Goal: Task Accomplishment & Management: Use online tool/utility

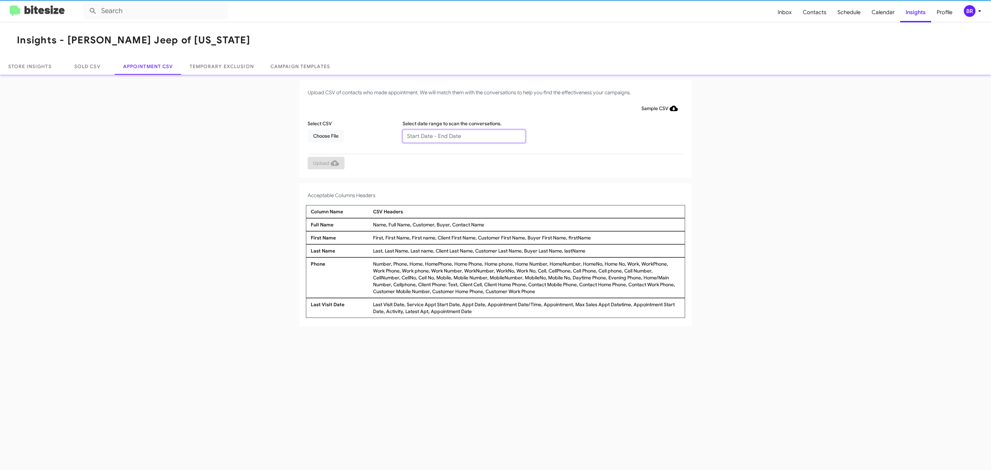
click at [463, 136] on input "text" at bounding box center [463, 136] width 123 height 13
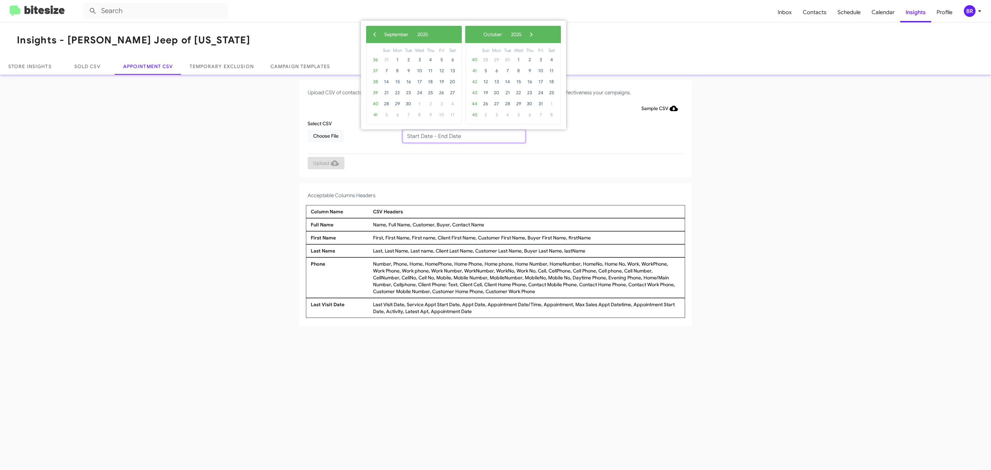
type input "08/27/2025 - 09/03/2025"
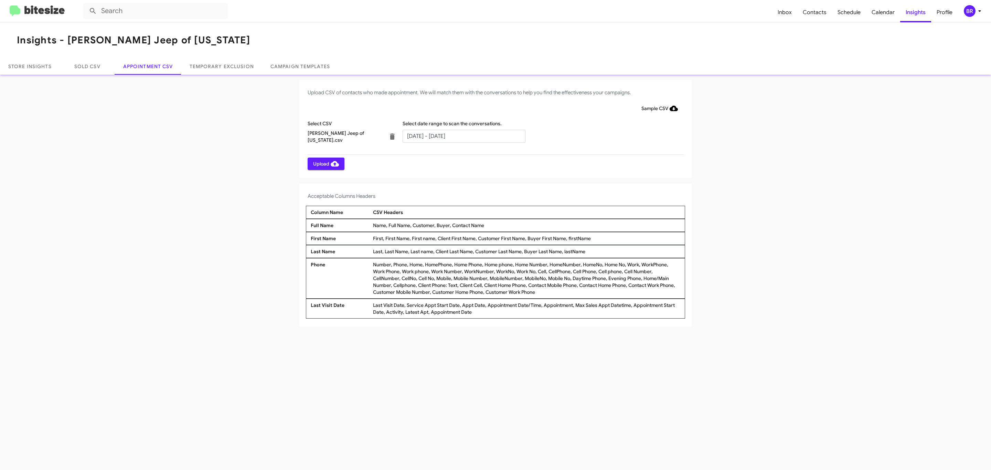
click at [325, 163] on span "Upload" at bounding box center [326, 164] width 26 height 12
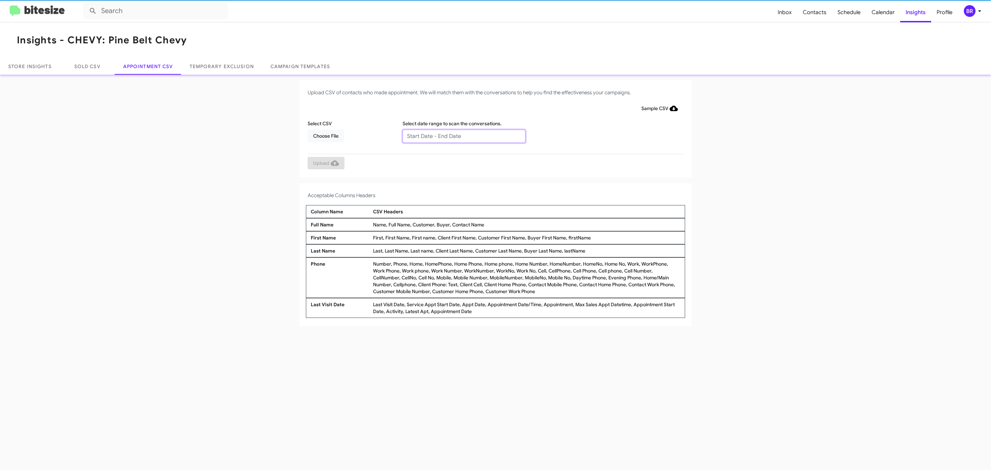
click at [463, 136] on input "text" at bounding box center [463, 136] width 123 height 13
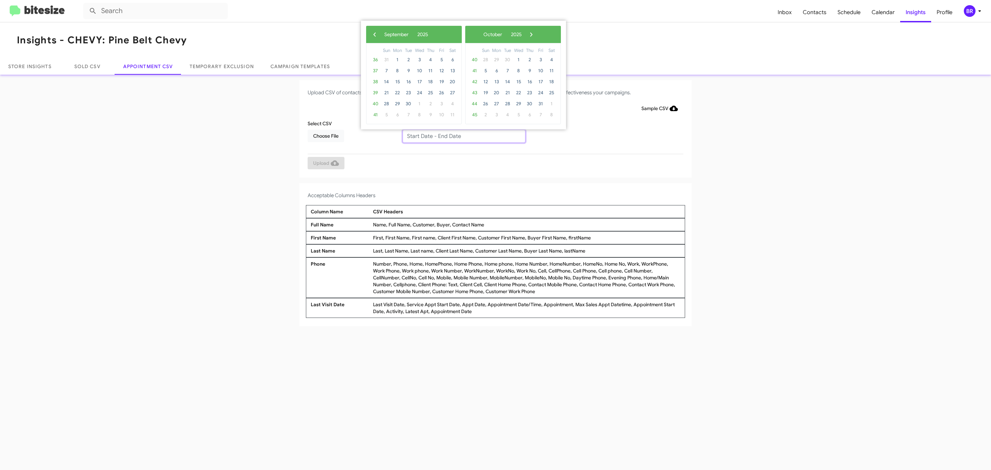
type input "08/27/2025 - 09/03/2025"
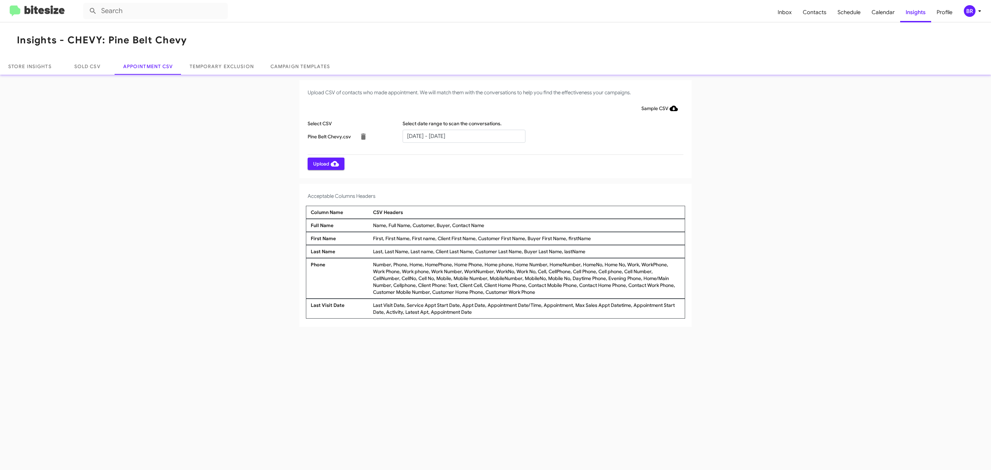
click at [325, 163] on span "Upload" at bounding box center [326, 164] width 26 height 12
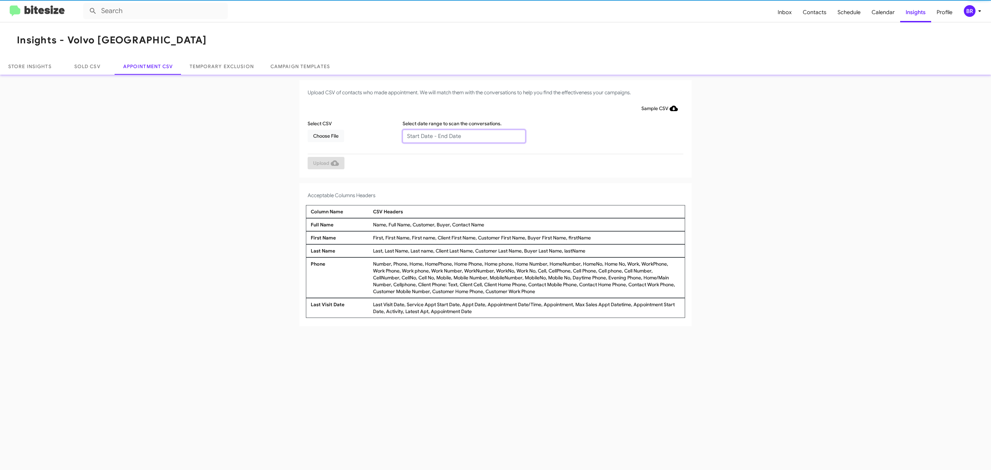
click at [463, 136] on input "text" at bounding box center [463, 136] width 123 height 13
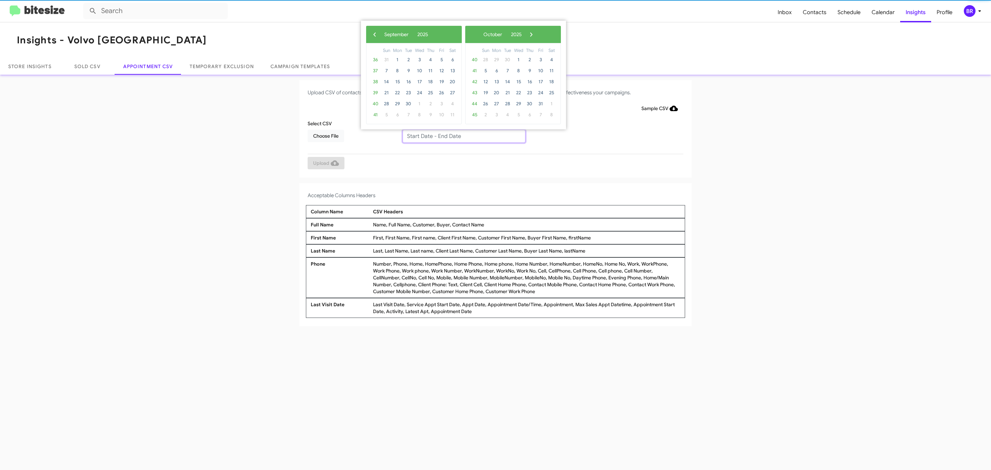
type input "08/27/2025 - 09/03/2025"
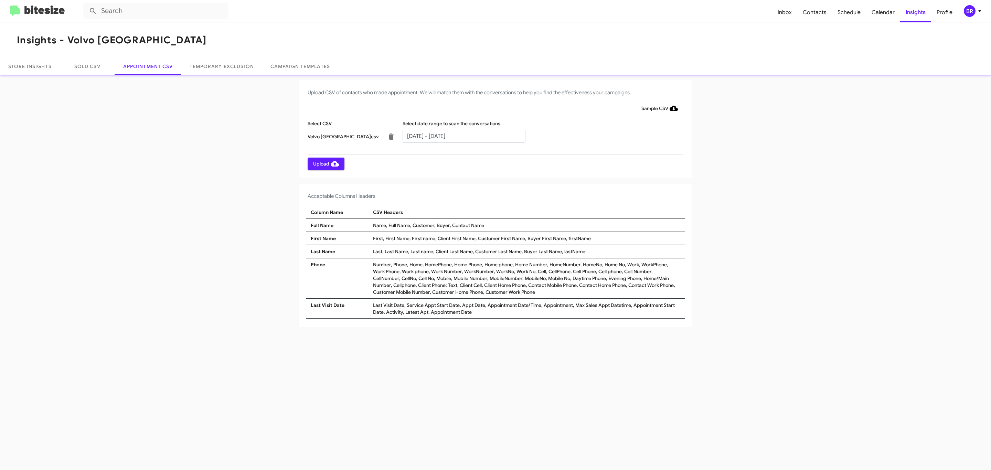
click at [325, 163] on span "Upload" at bounding box center [326, 164] width 26 height 12
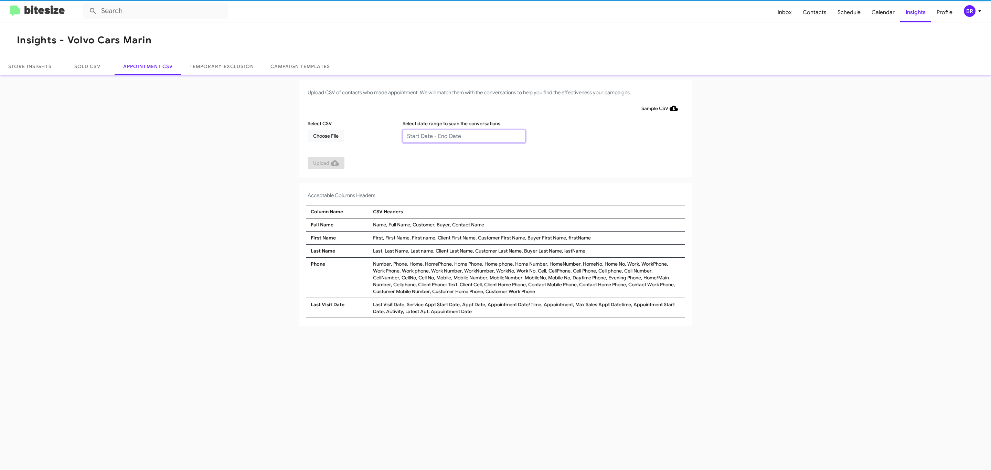
click at [463, 136] on input "text" at bounding box center [463, 136] width 123 height 13
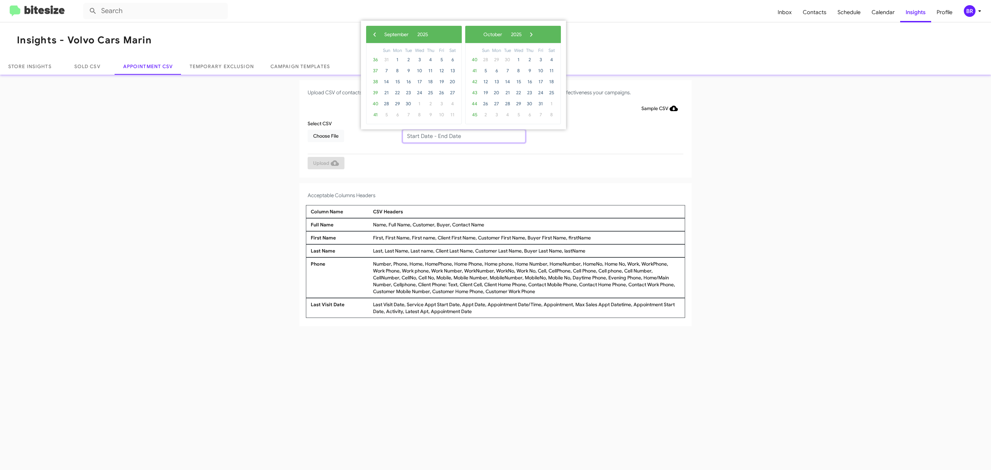
type input "[DATE] - [DATE]"
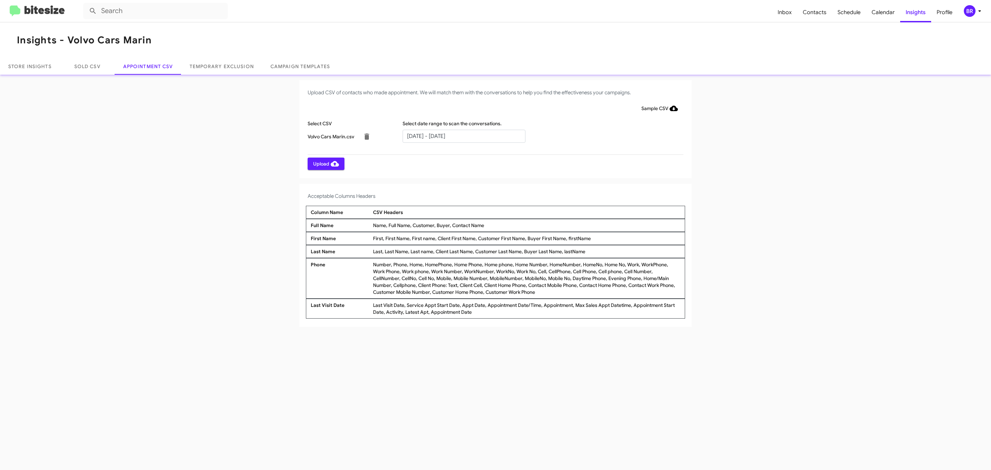
click at [325, 163] on span "Upload" at bounding box center [326, 164] width 26 height 12
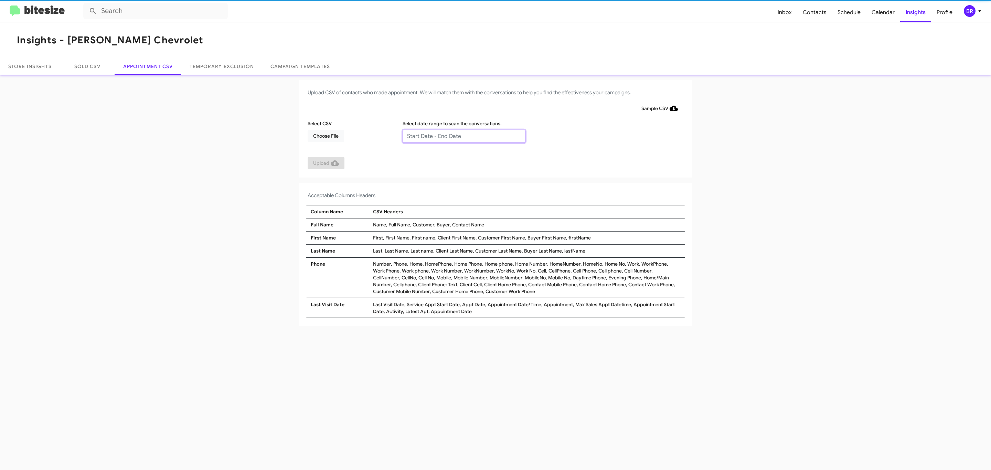
click at [463, 136] on input "text" at bounding box center [463, 136] width 123 height 13
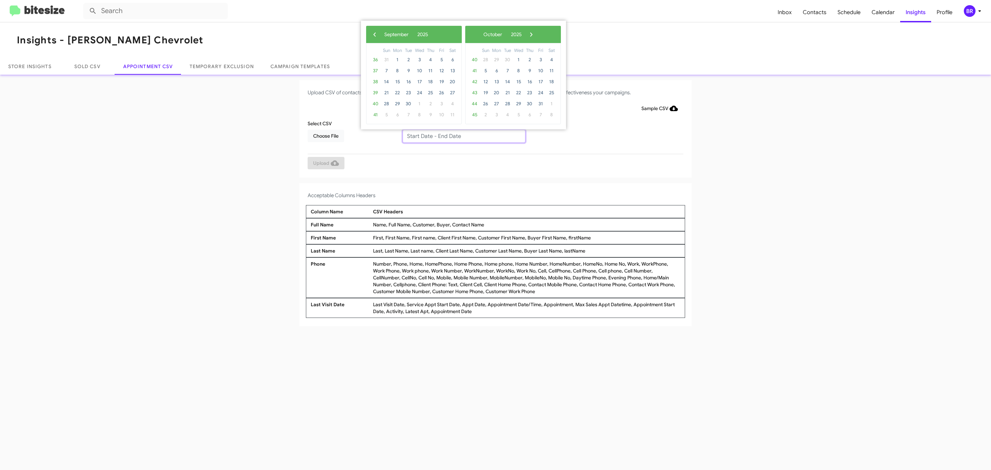
type input "08/27/2025 - 09/03/2025"
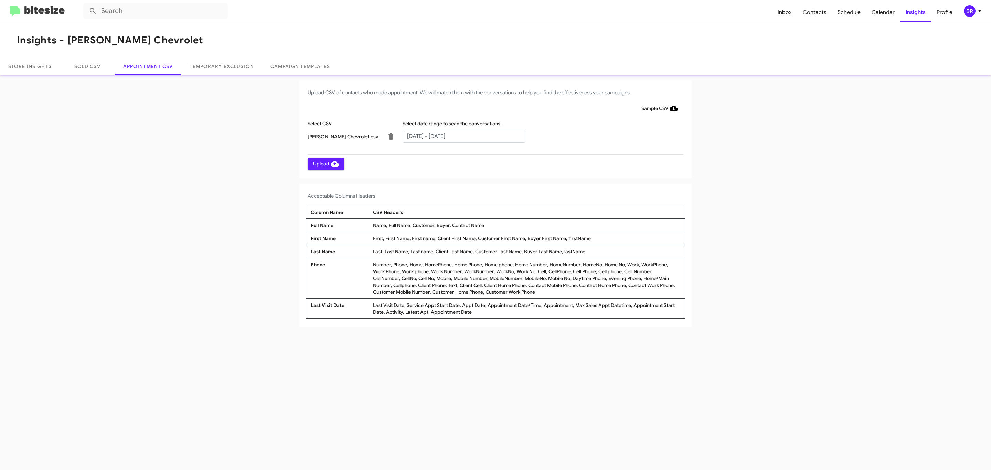
click at [325, 163] on span "Upload" at bounding box center [326, 164] width 26 height 12
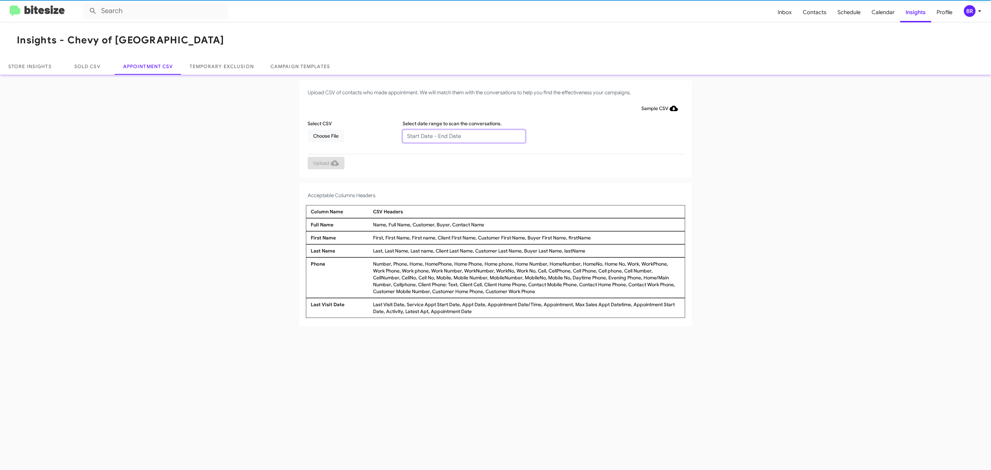
click at [463, 136] on input "text" at bounding box center [463, 136] width 123 height 13
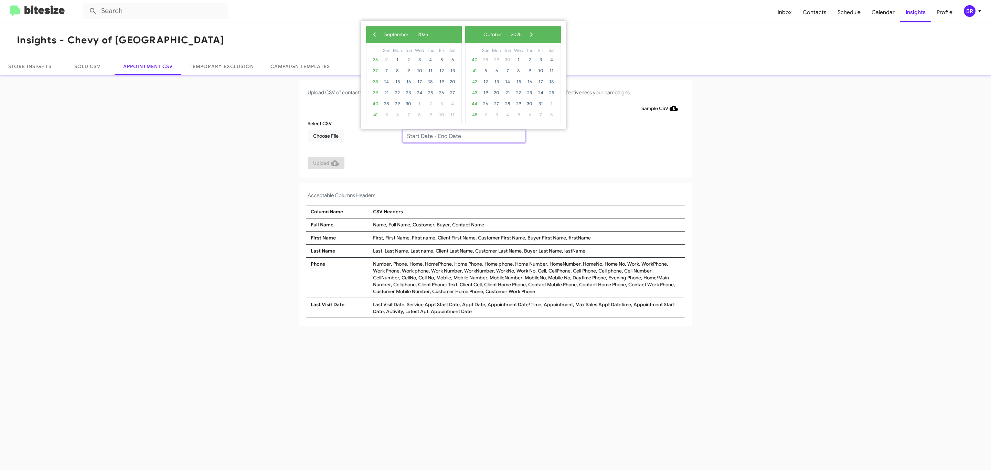
type input "[DATE] - [DATE]"
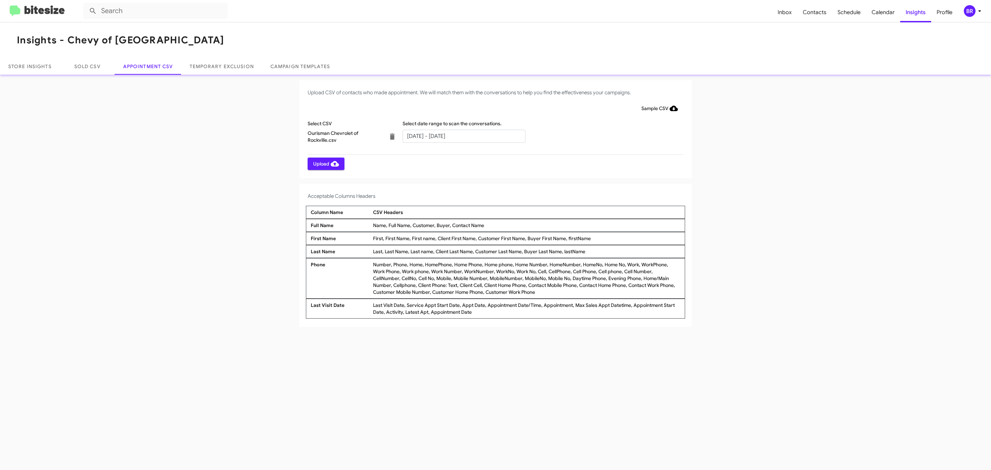
click at [325, 163] on span "Upload" at bounding box center [326, 164] width 26 height 12
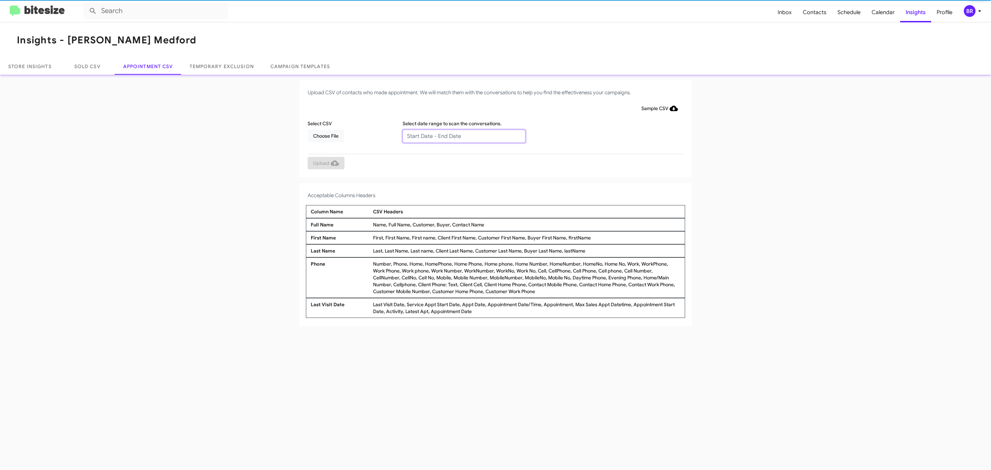
click at [463, 136] on input "text" at bounding box center [463, 136] width 123 height 13
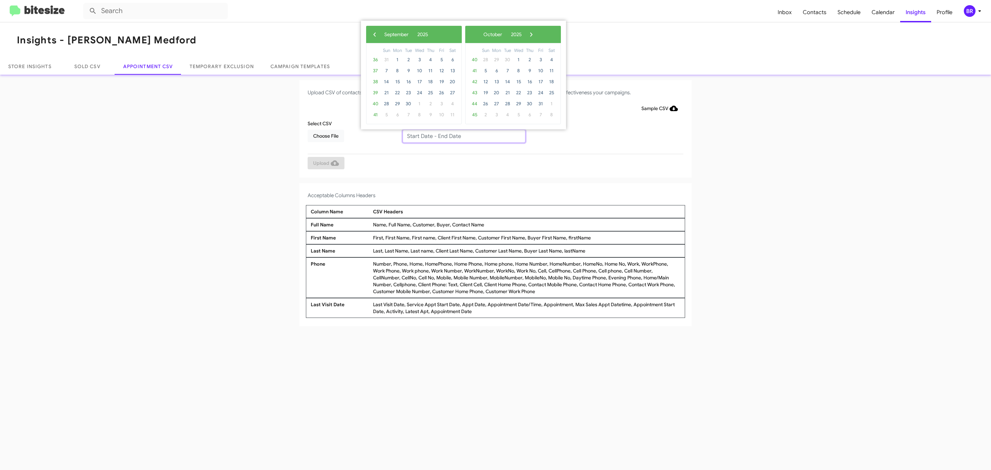
type input "[DATE] - [DATE]"
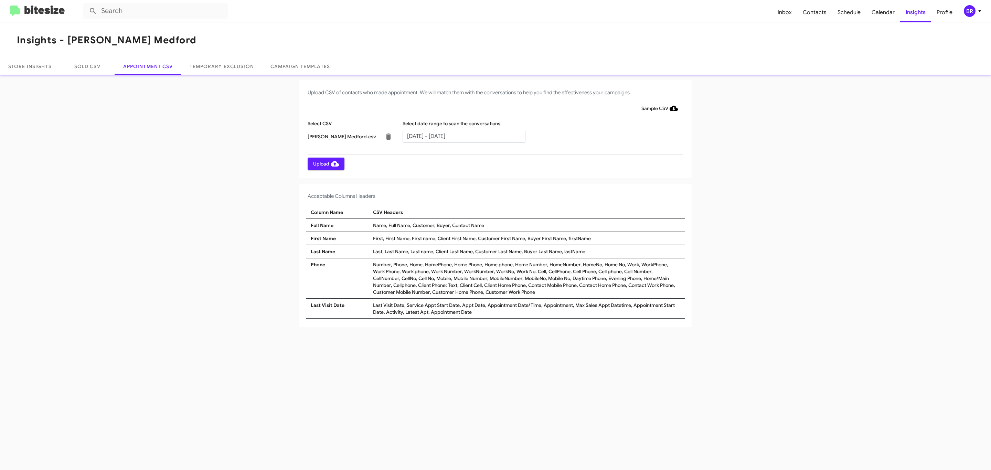
click at [325, 163] on span "Upload" at bounding box center [326, 164] width 26 height 12
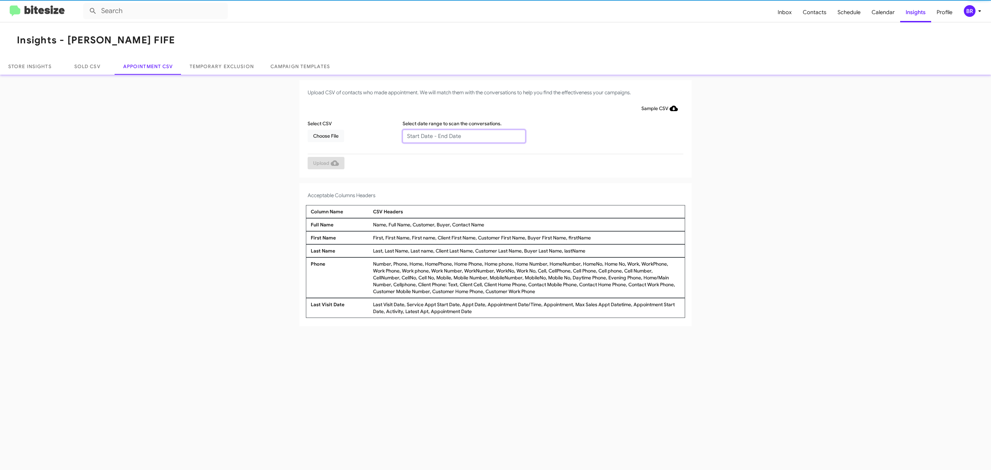
click at [463, 136] on input "text" at bounding box center [463, 136] width 123 height 13
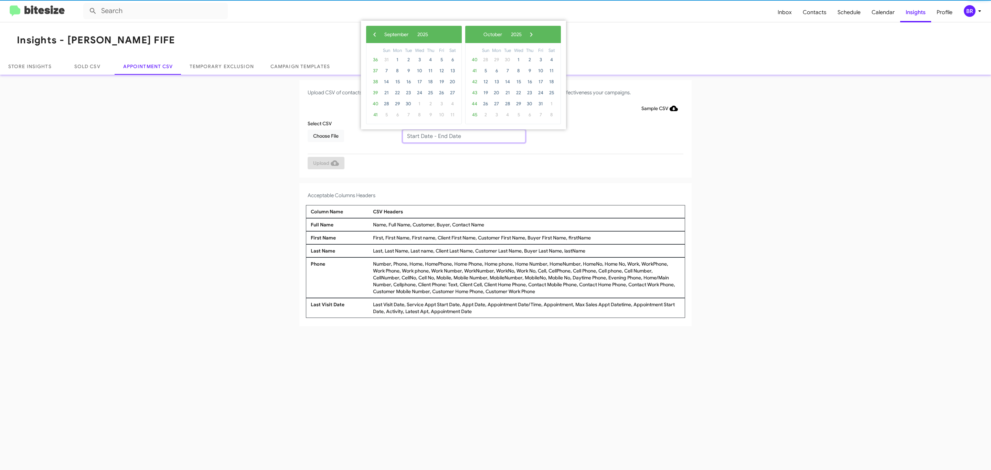
type input "08/27/2025 - 09/03/2025"
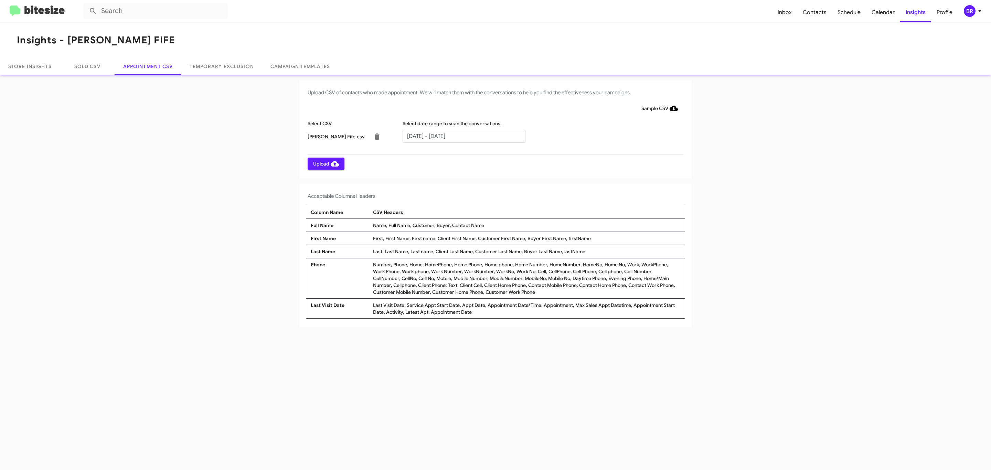
click at [325, 163] on span "Upload" at bounding box center [326, 164] width 26 height 12
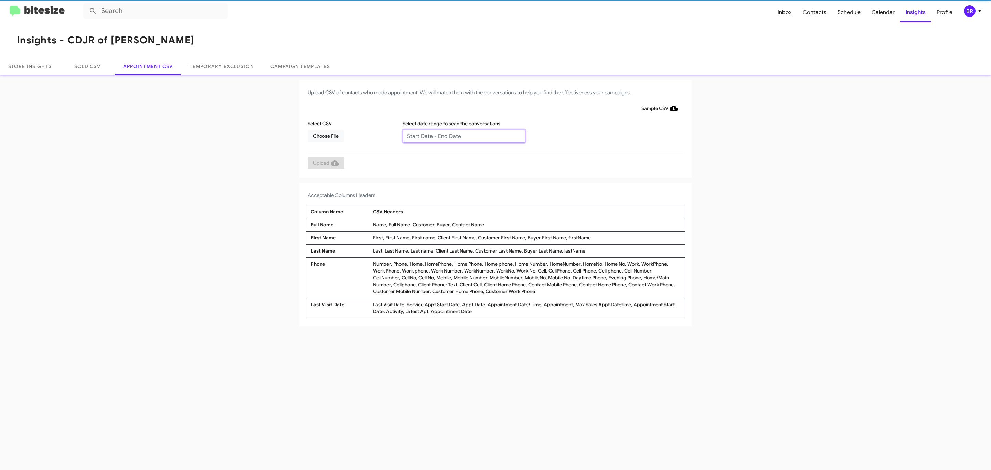
click at [463, 136] on input "text" at bounding box center [463, 136] width 123 height 13
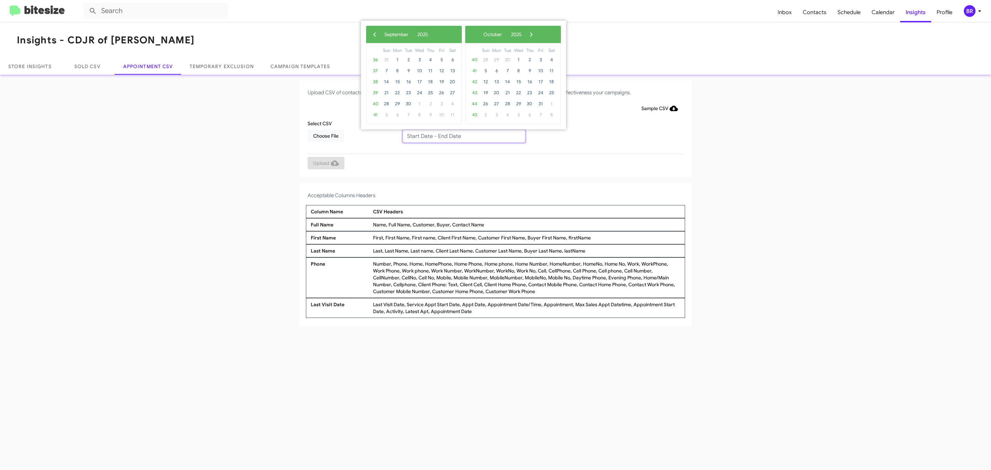
type input "08/27/2025 - 09/03/2025"
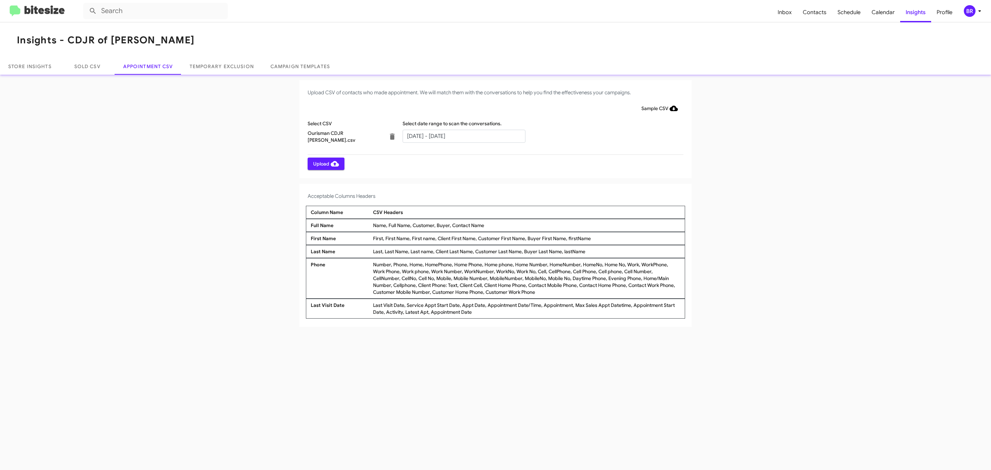
click at [325, 163] on span "Upload" at bounding box center [326, 164] width 26 height 12
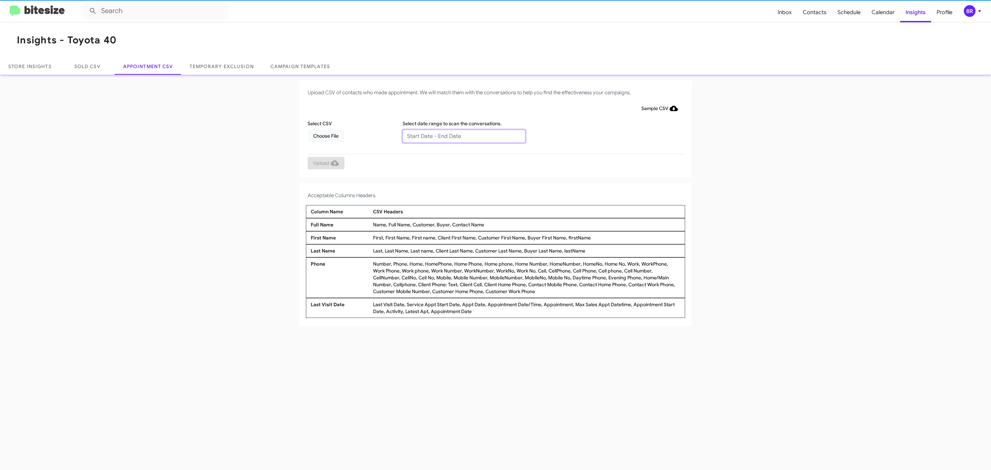
click at [463, 136] on input "text" at bounding box center [463, 136] width 123 height 13
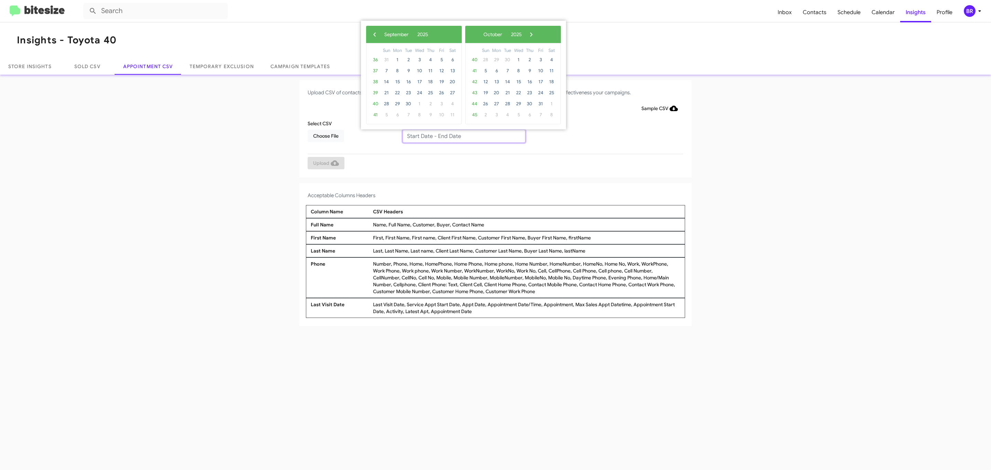
type input "08/27/2025 - 09/03/2025"
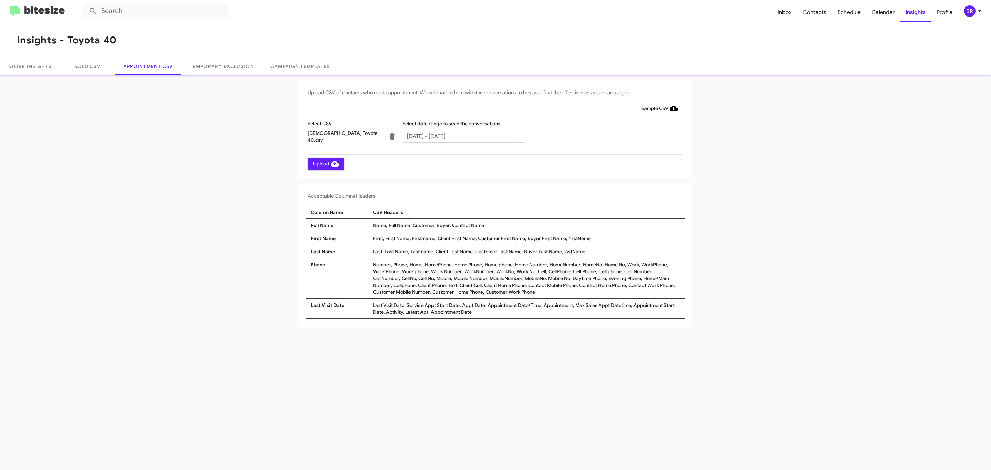
click at [325, 163] on span "Upload" at bounding box center [326, 164] width 26 height 12
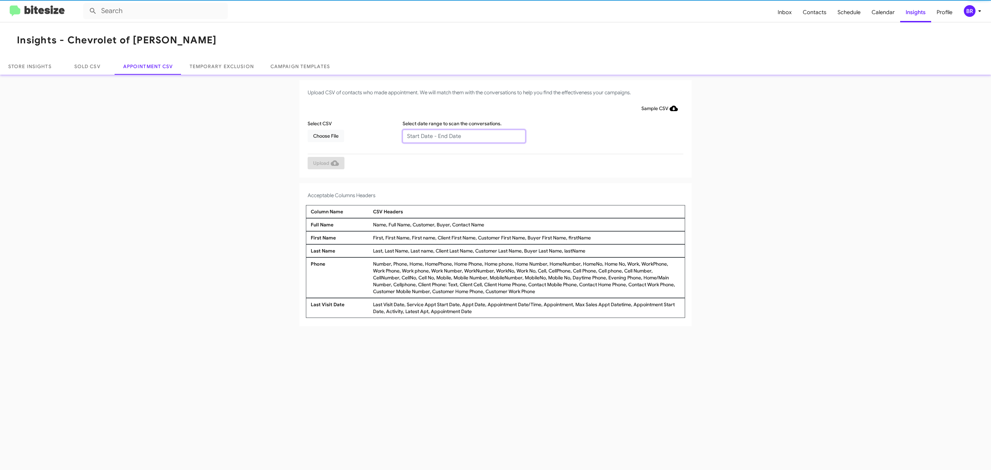
click at [463, 136] on input "text" at bounding box center [463, 136] width 123 height 13
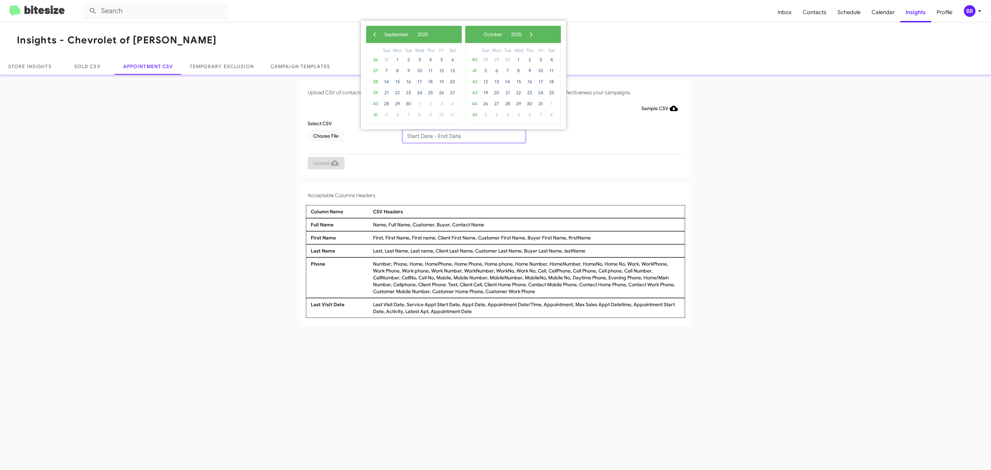
type input "[DATE] - [DATE]"
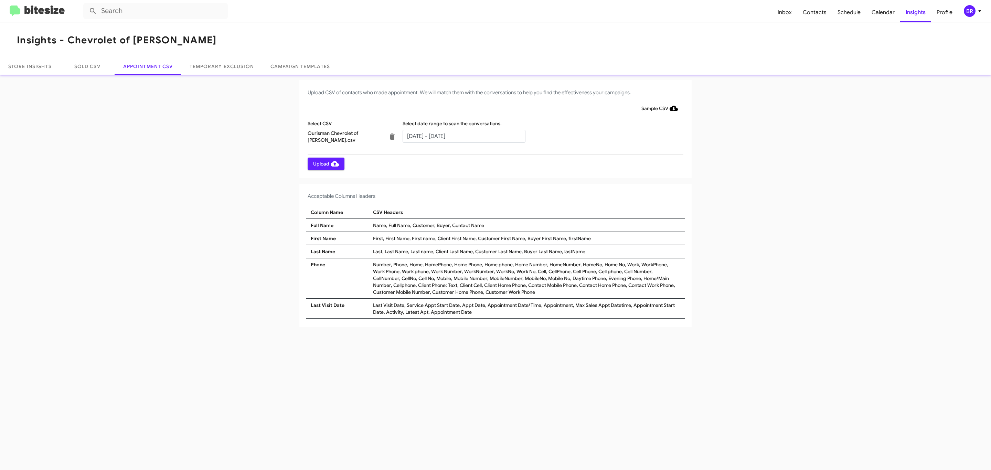
click at [325, 163] on span "Upload" at bounding box center [326, 164] width 26 height 12
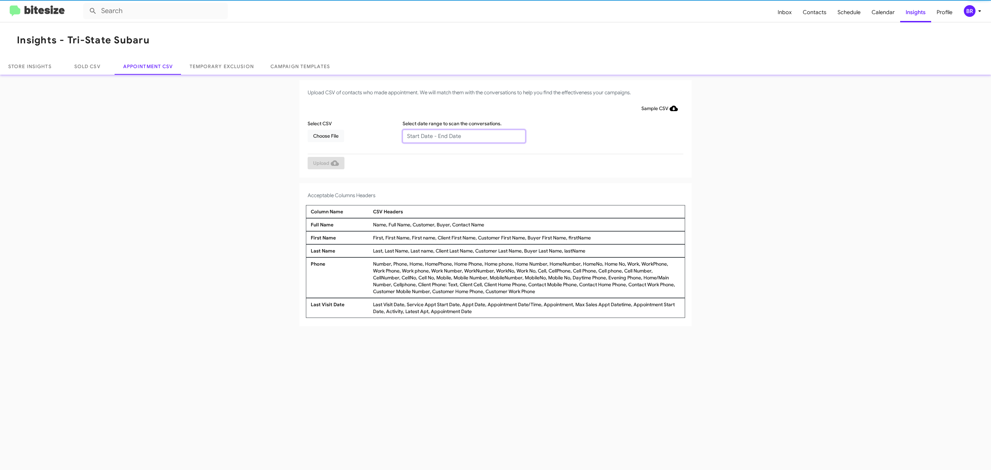
click at [463, 136] on input "text" at bounding box center [463, 136] width 123 height 13
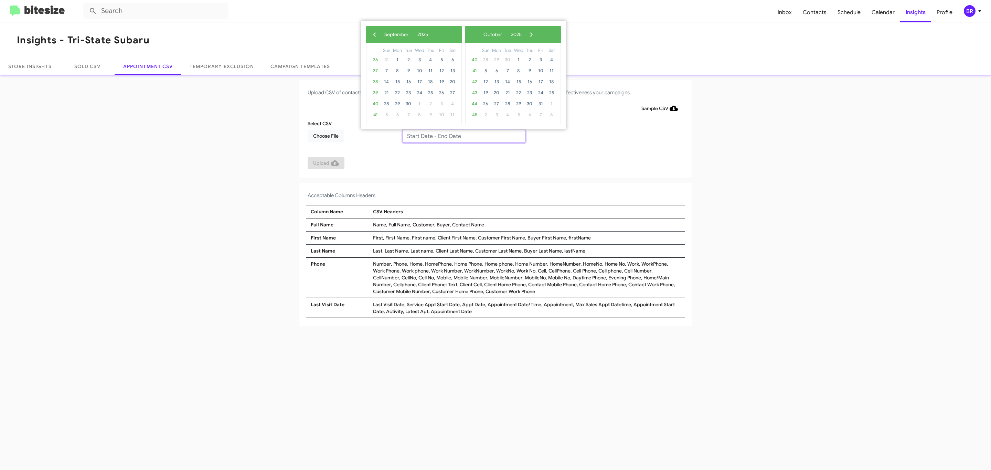
type input "[DATE] - [DATE]"
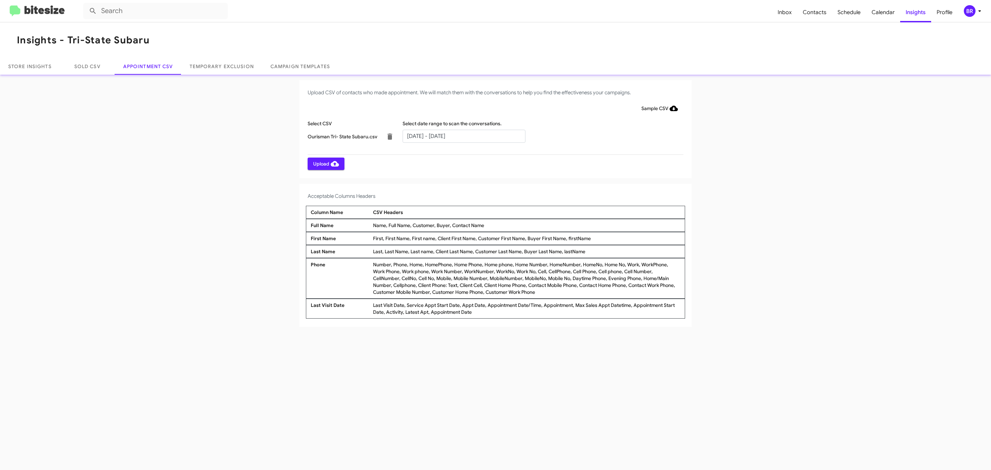
click at [325, 163] on span "Upload" at bounding box center [326, 164] width 26 height 12
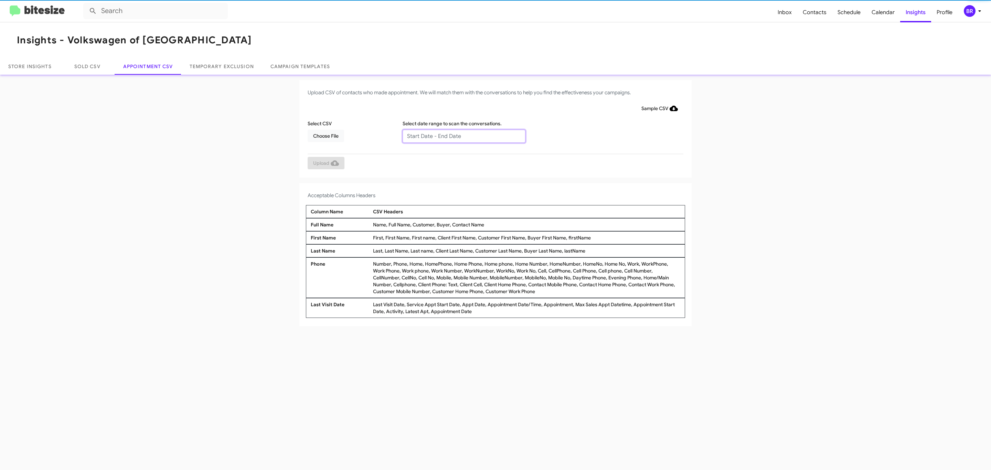
click at [463, 136] on input "text" at bounding box center [463, 136] width 123 height 13
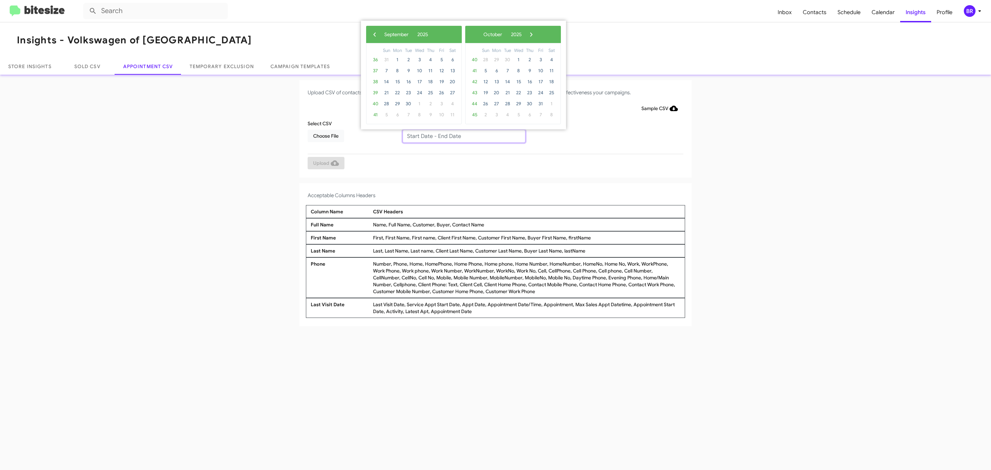
type input "08/27/2025 - 09/03/2025"
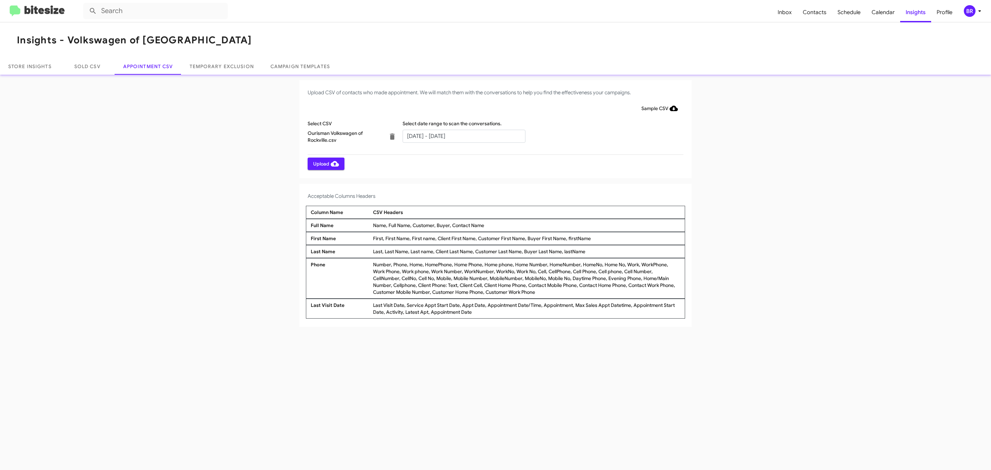
click at [325, 163] on span "Upload" at bounding box center [326, 164] width 26 height 12
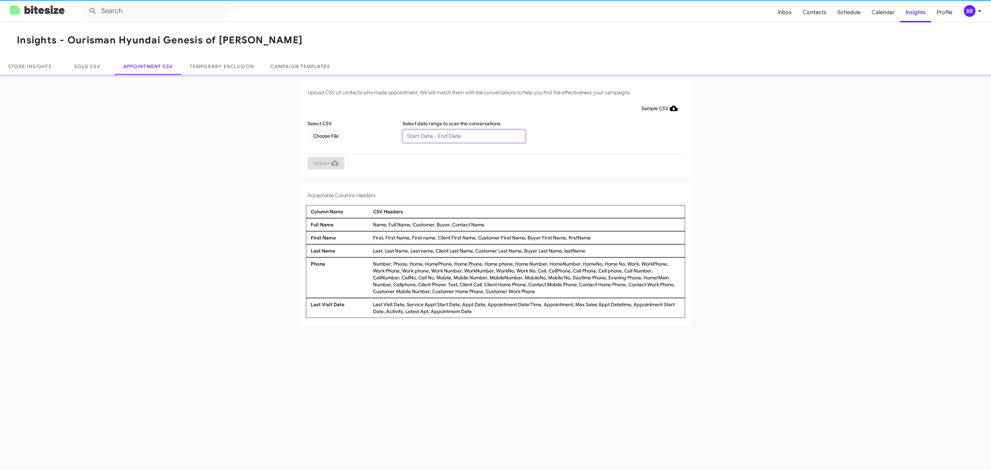
click at [463, 136] on input "text" at bounding box center [463, 136] width 123 height 13
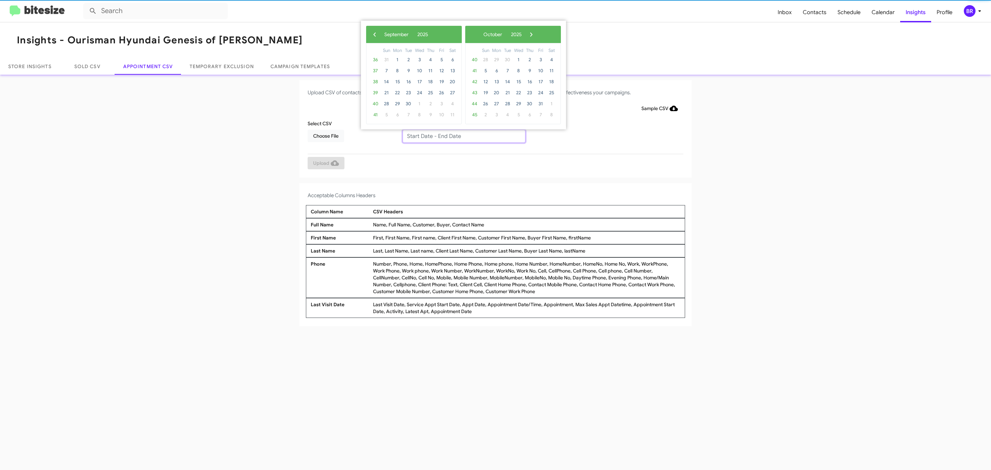
type input "08/27/2025 - 09/03/2025"
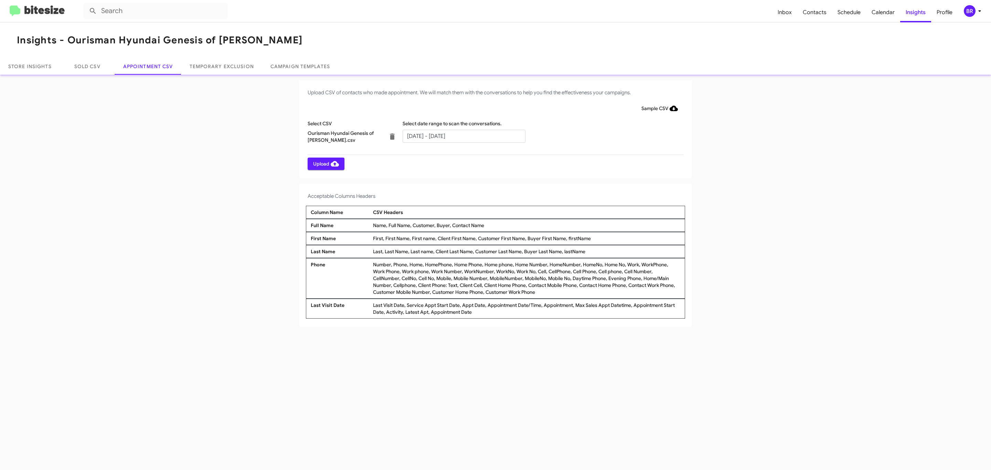
click at [325, 163] on span "Upload" at bounding box center [326, 164] width 26 height 12
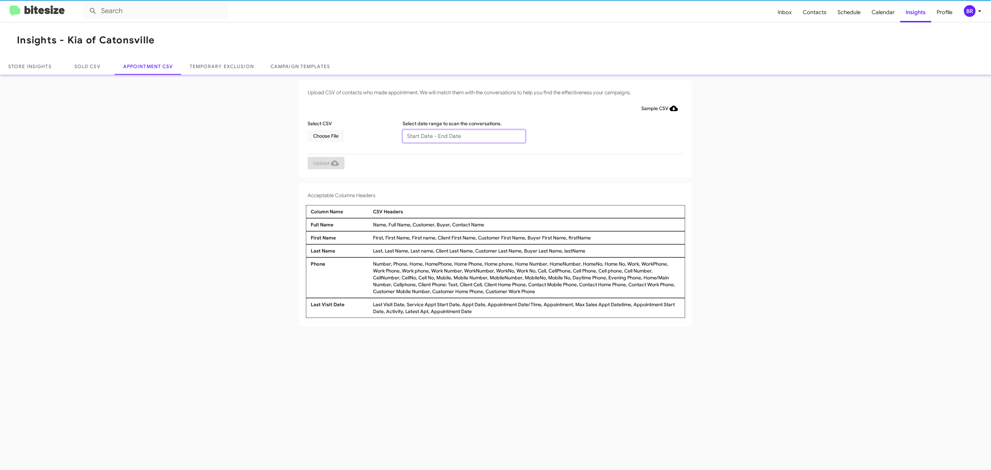
click at [463, 136] on input "text" at bounding box center [463, 136] width 123 height 13
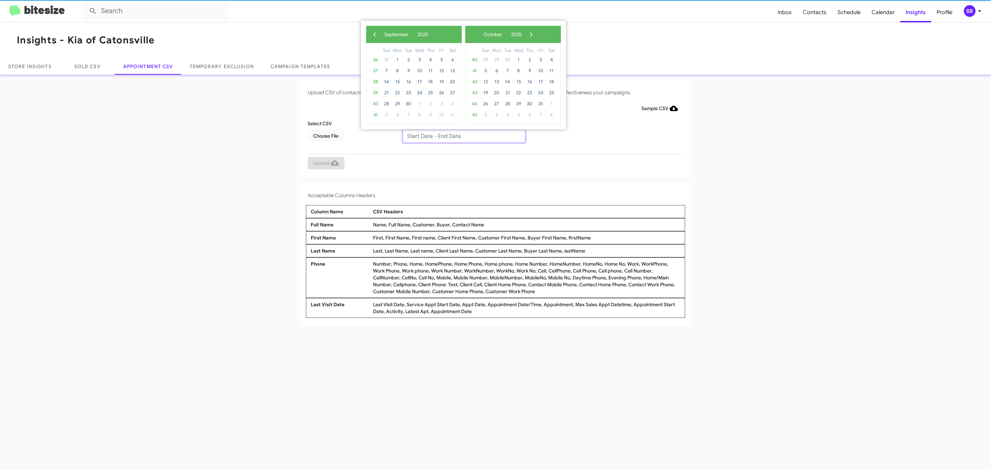
type input "08/27/2025 - 09/03/2025"
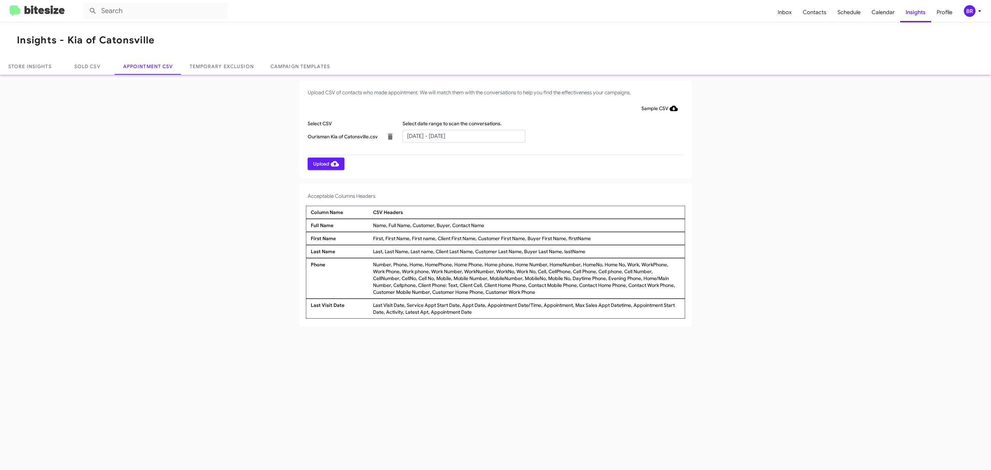
click at [325, 163] on span "Upload" at bounding box center [326, 164] width 26 height 12
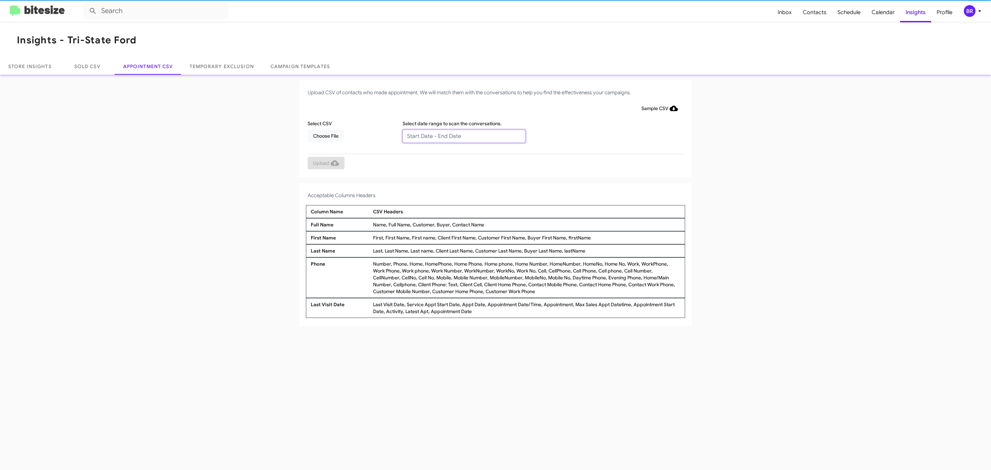
click at [463, 136] on input "text" at bounding box center [463, 136] width 123 height 13
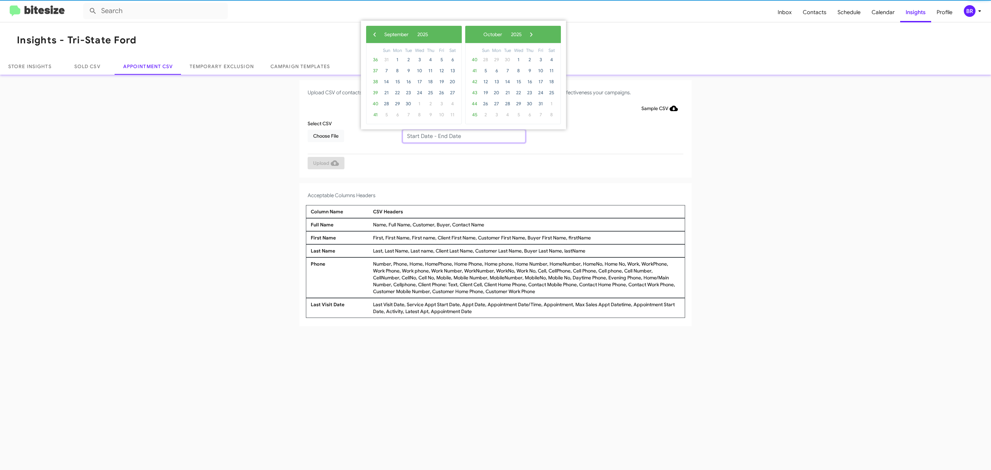
type input "08/27/2025 - 09/03/2025"
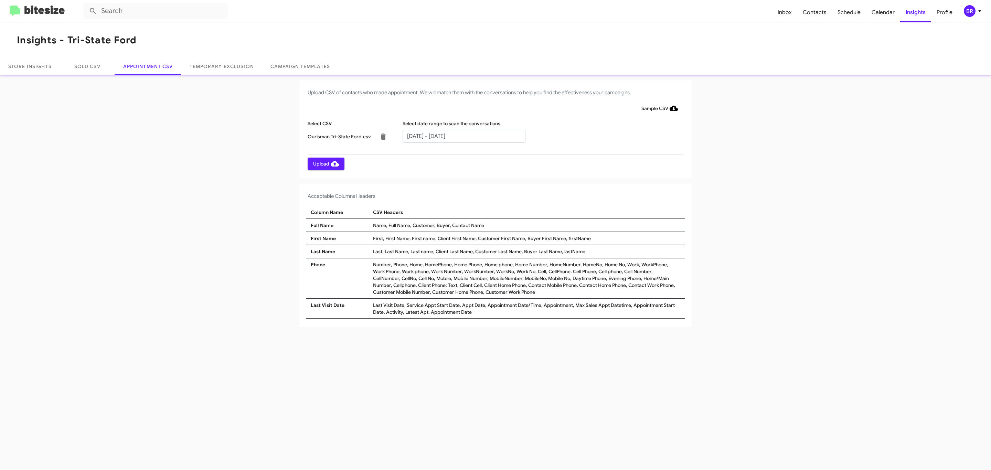
click at [325, 163] on span "Upload" at bounding box center [326, 164] width 26 height 12
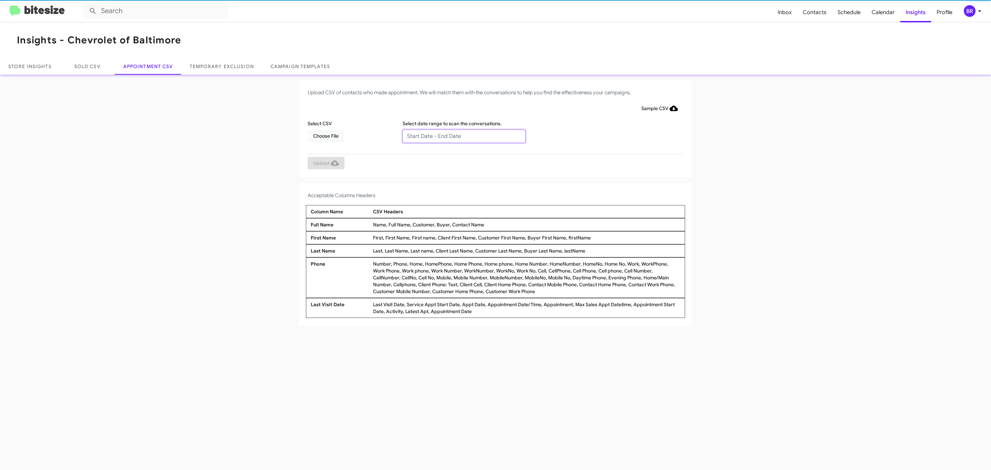
click at [463, 136] on input "text" at bounding box center [463, 136] width 123 height 13
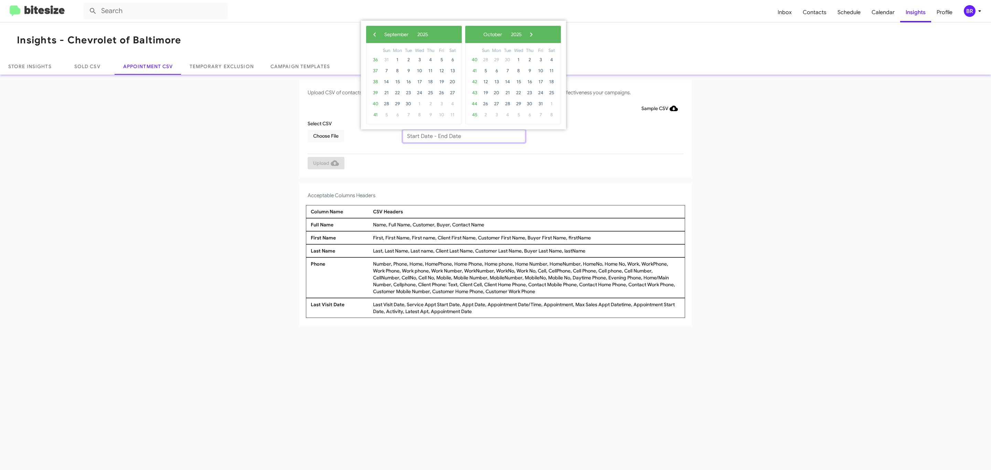
type input "08/27/2025 - 09/03/2025"
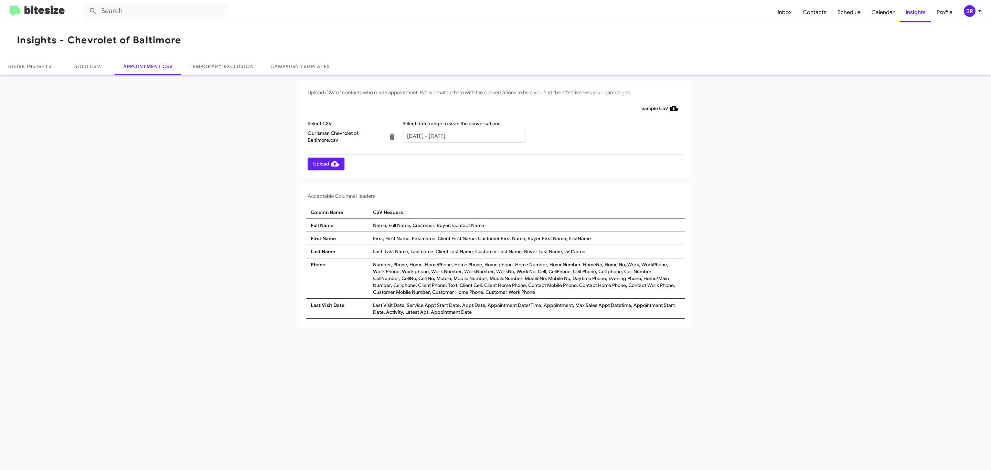
click at [325, 163] on span "Upload" at bounding box center [326, 164] width 26 height 12
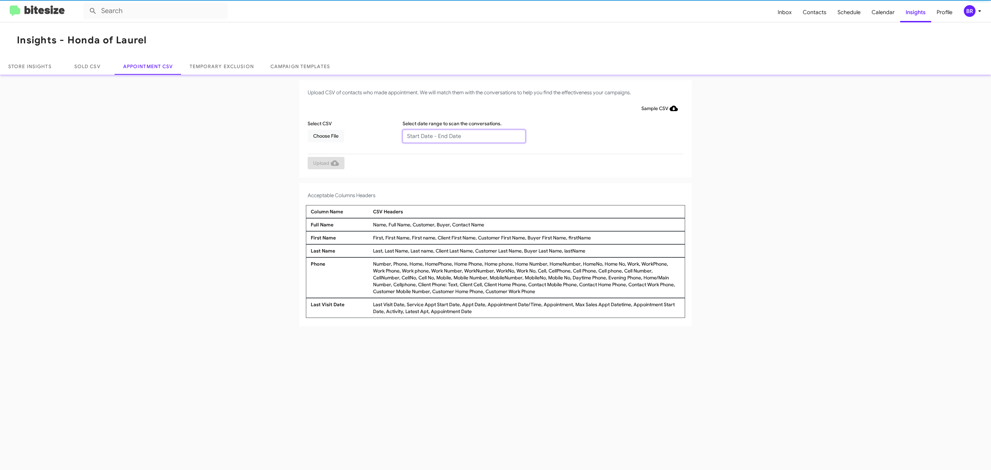
click at [463, 136] on input "text" at bounding box center [463, 136] width 123 height 13
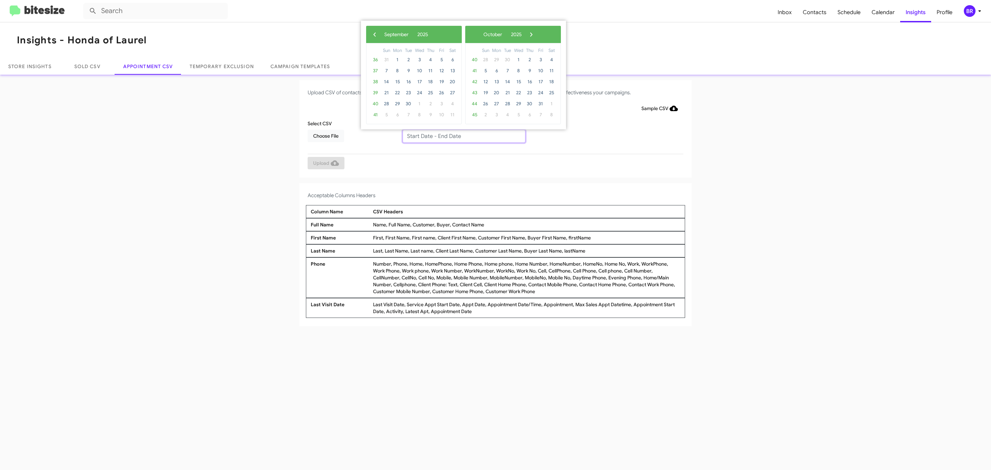
type input "[DATE] - [DATE]"
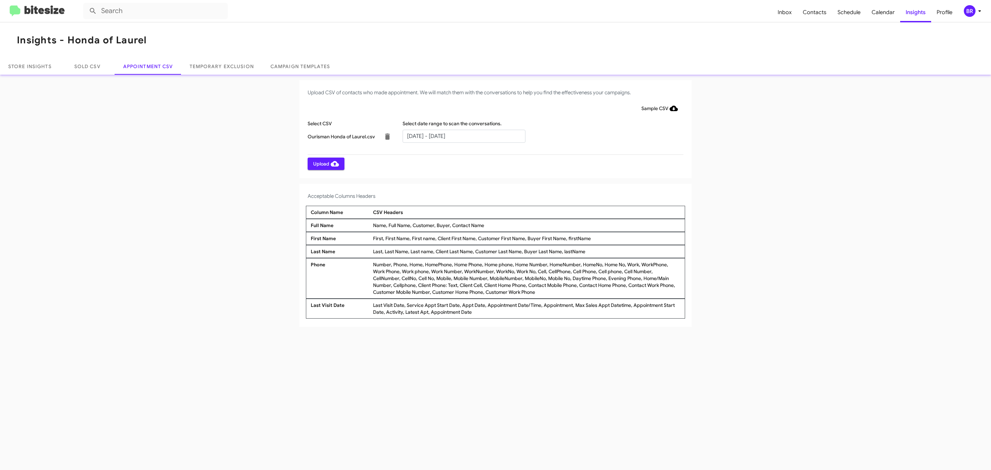
click at [325, 163] on span "Upload" at bounding box center [326, 164] width 26 height 12
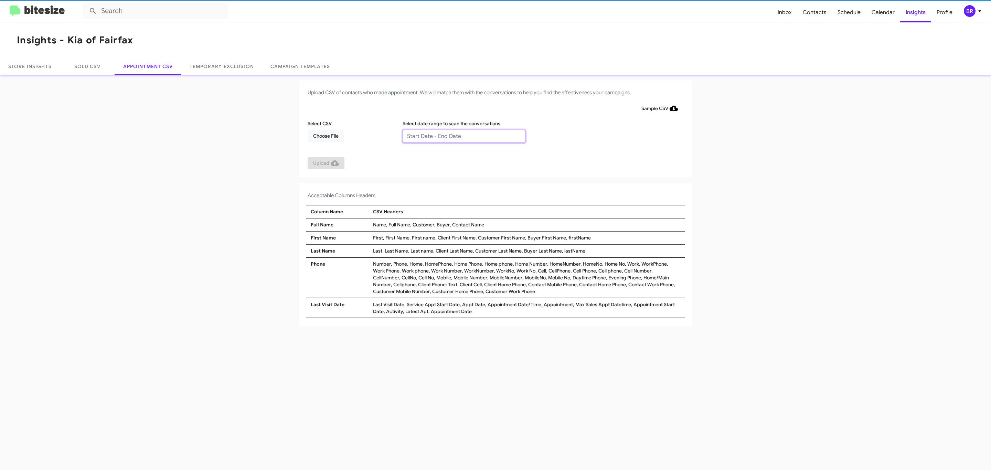
click at [463, 136] on input "text" at bounding box center [463, 136] width 123 height 13
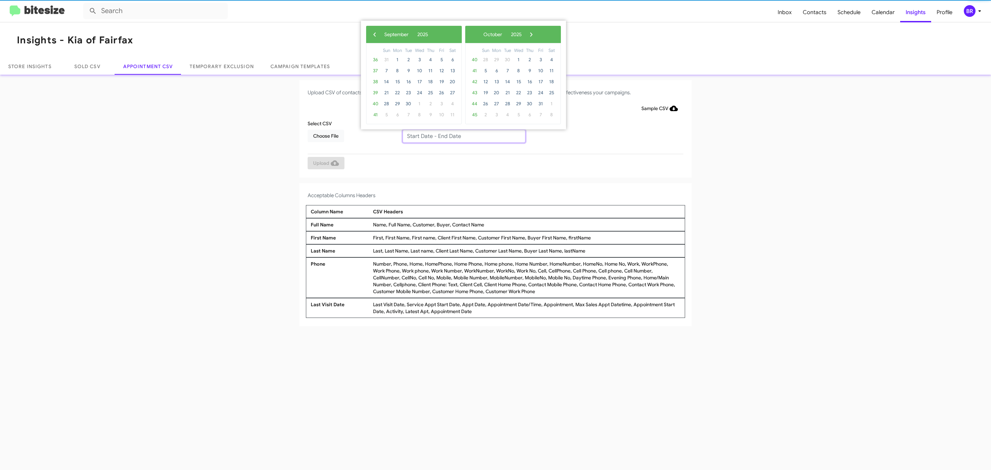
type input "[DATE] - [DATE]"
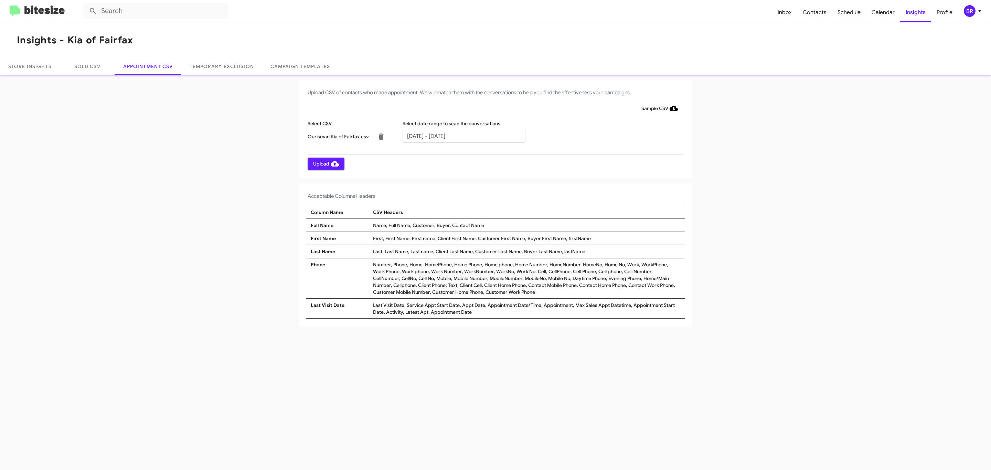
click at [325, 163] on span "Upload" at bounding box center [326, 164] width 26 height 12
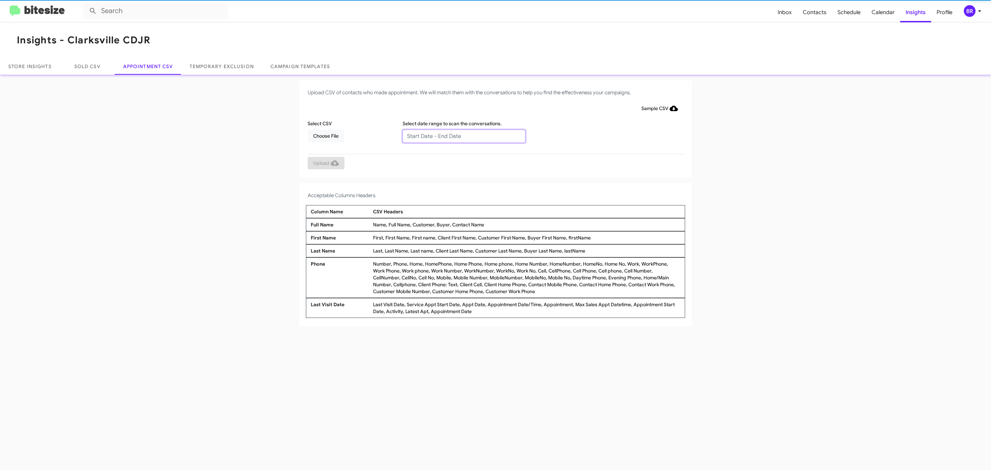
click at [463, 136] on input "text" at bounding box center [463, 136] width 123 height 13
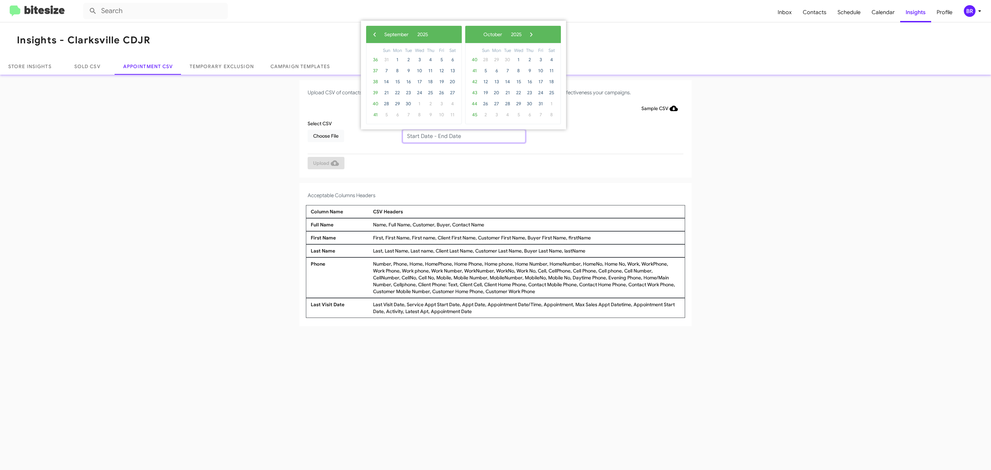
type input "[DATE] - [DATE]"
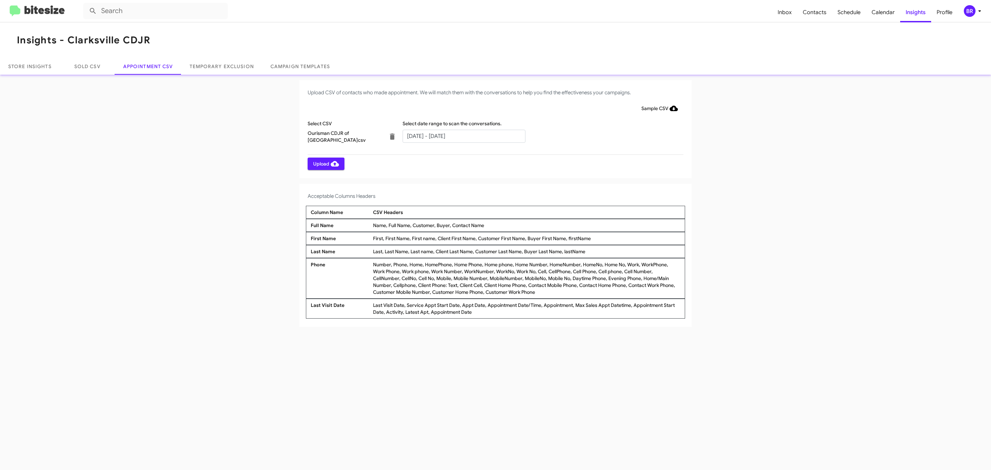
click at [325, 163] on span "Upload" at bounding box center [326, 164] width 26 height 12
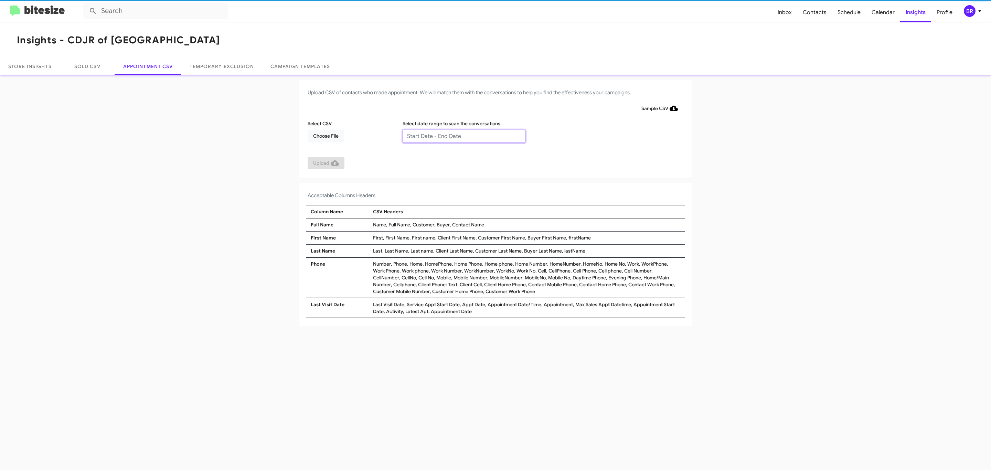
click at [463, 136] on input "text" at bounding box center [463, 136] width 123 height 13
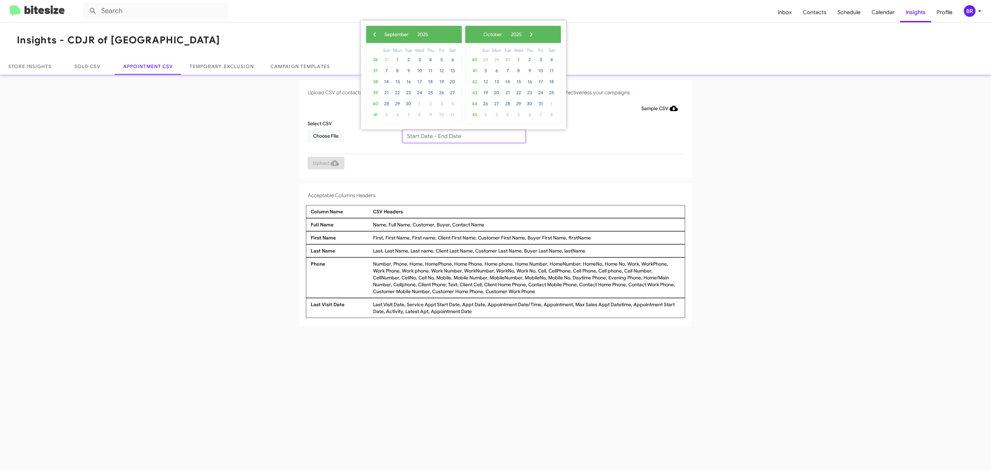
type input "[DATE] - [DATE]"
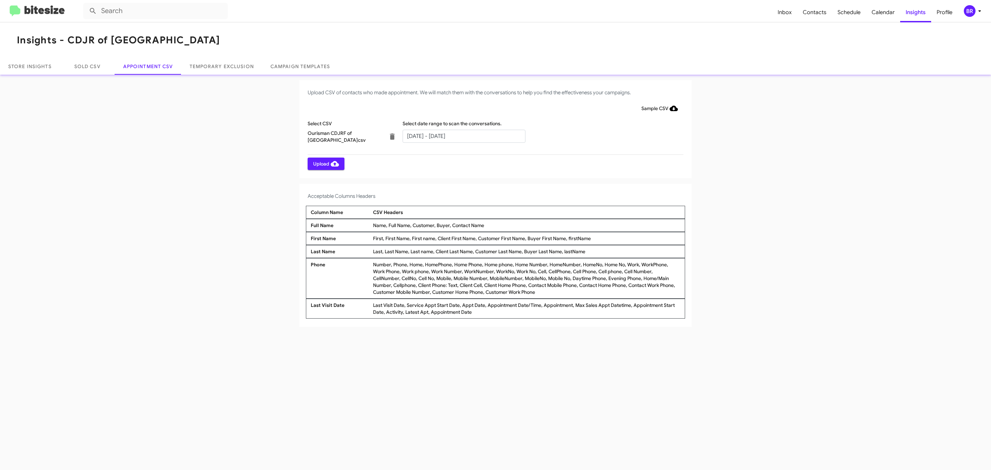
click at [325, 163] on span "Upload" at bounding box center [326, 164] width 26 height 12
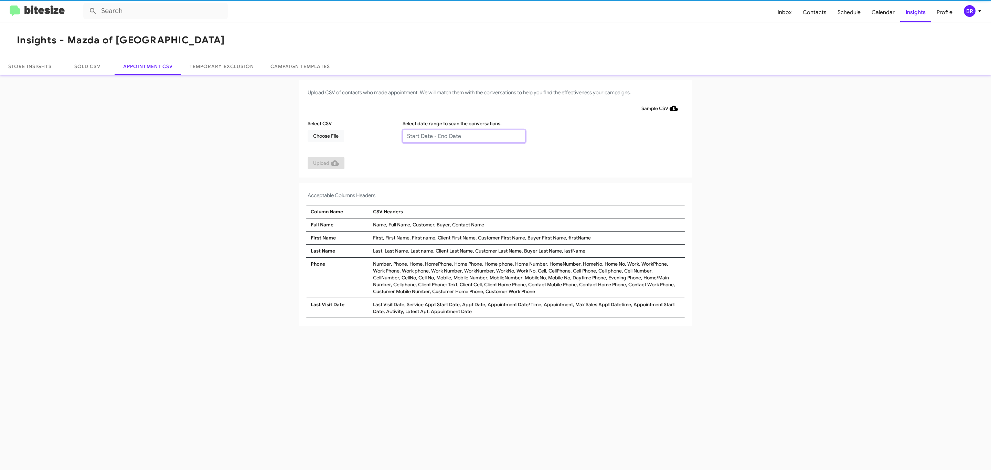
click at [463, 136] on input "text" at bounding box center [463, 136] width 123 height 13
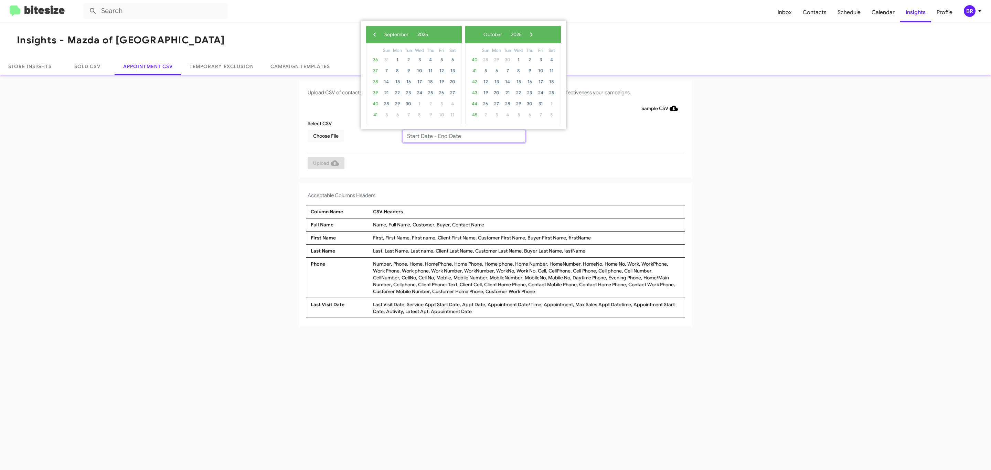
type input "[DATE] - [DATE]"
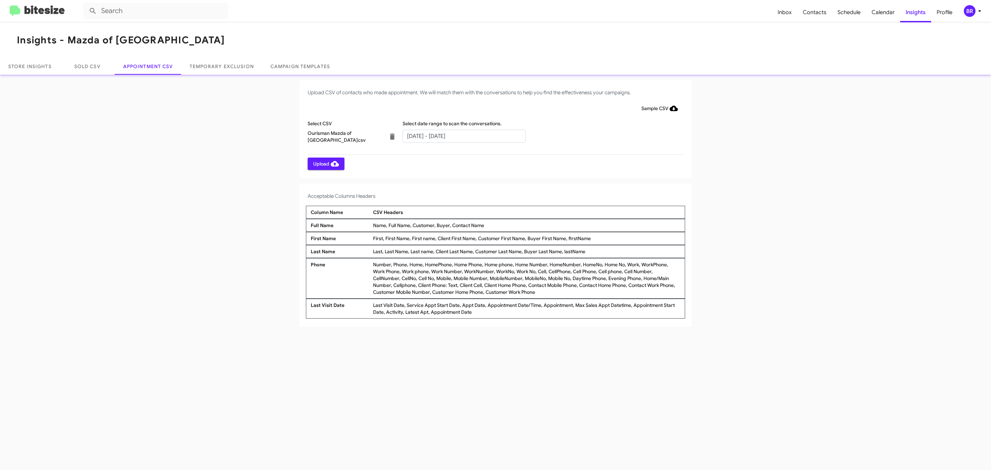
click at [325, 163] on span "Upload" at bounding box center [326, 164] width 26 height 12
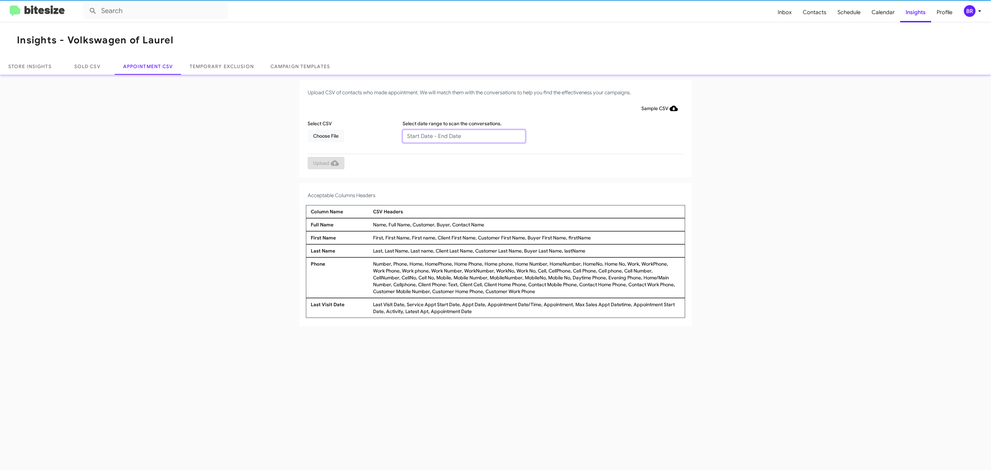
click at [463, 136] on input "text" at bounding box center [463, 136] width 123 height 13
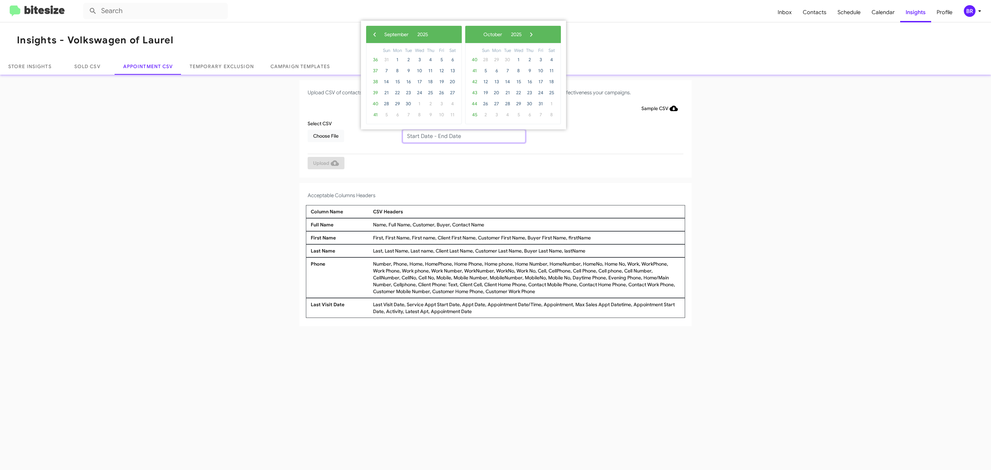
type input "08/27/2025 - 09/03/2025"
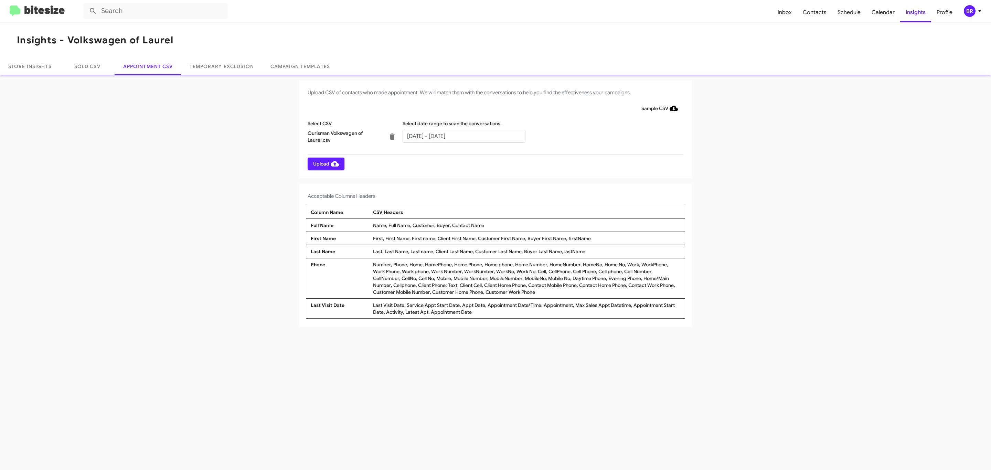
click at [325, 163] on span "Upload" at bounding box center [326, 164] width 26 height 12
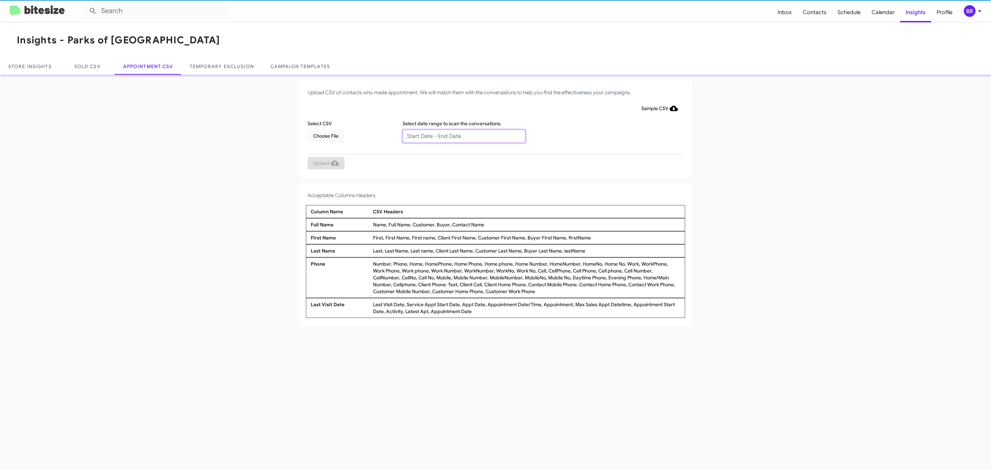
click at [463, 136] on input "text" at bounding box center [463, 136] width 123 height 13
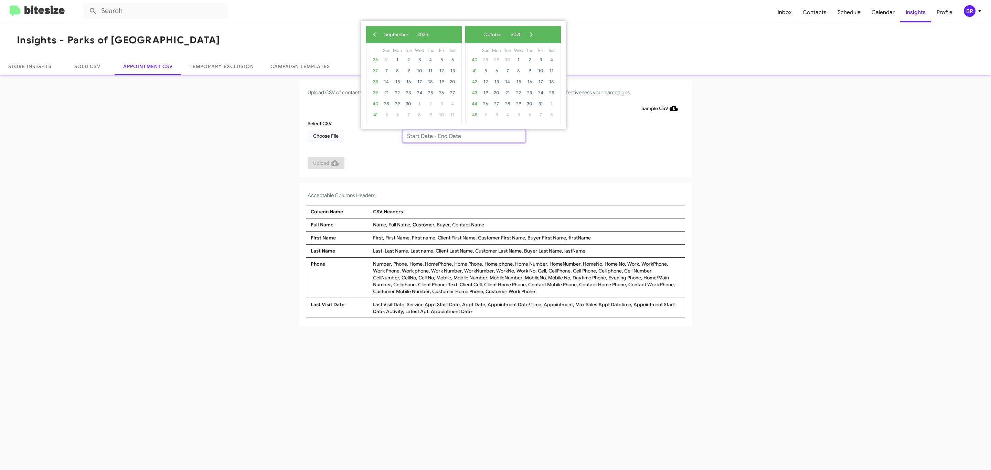
type input "08/27/2025 - 09/03/2025"
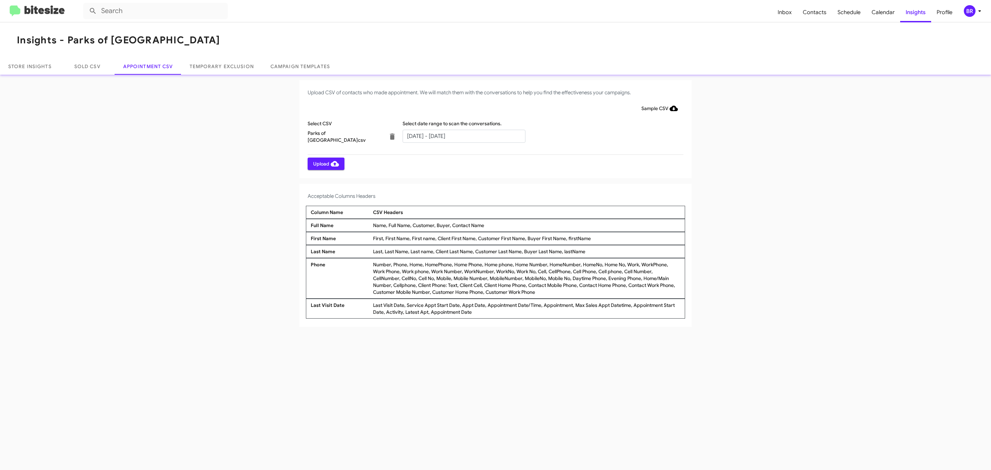
click at [325, 163] on span "Upload" at bounding box center [326, 164] width 26 height 12
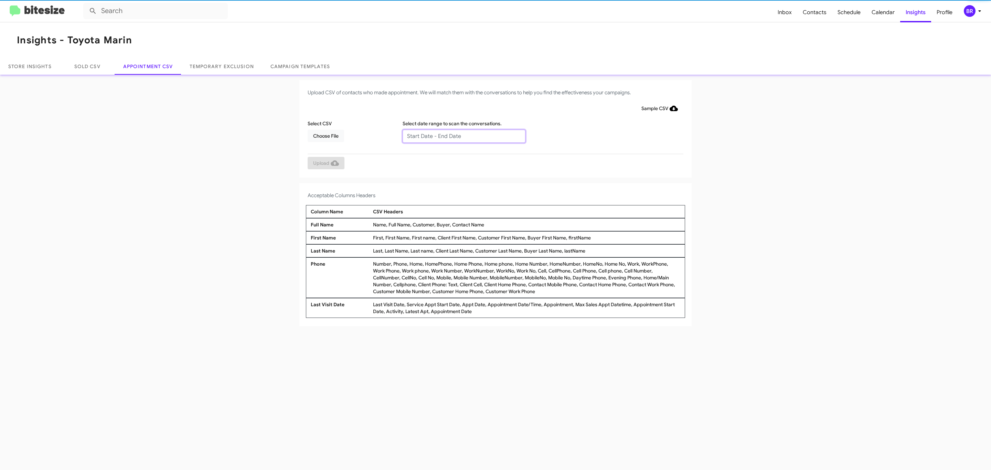
click at [463, 136] on input "text" at bounding box center [463, 136] width 123 height 13
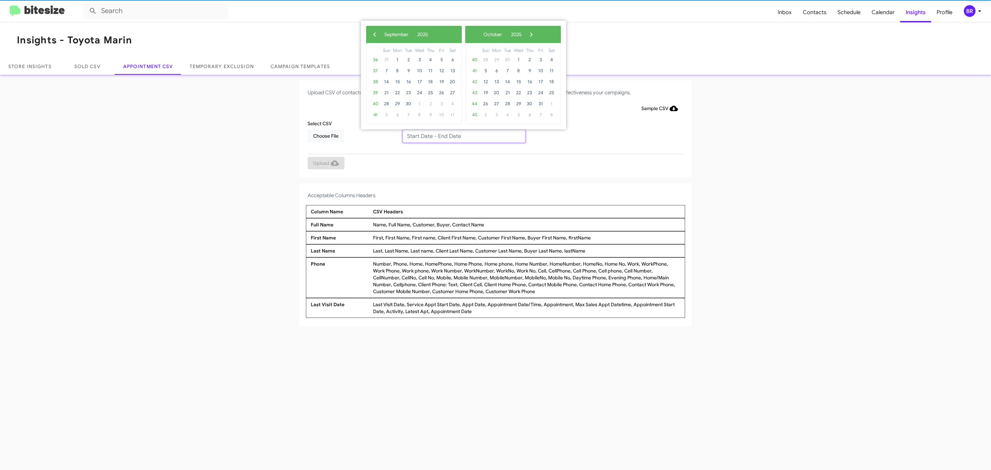
type input "[DATE] - [DATE]"
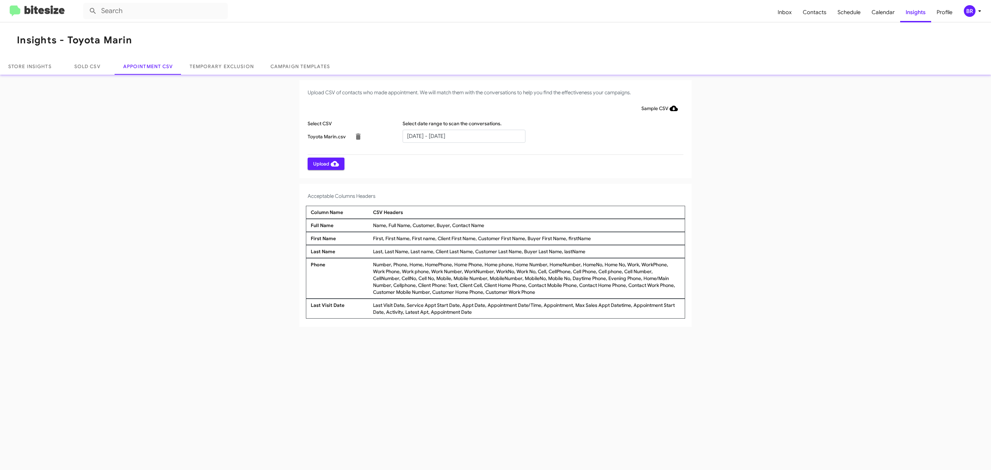
click at [325, 163] on span "Upload" at bounding box center [326, 164] width 26 height 12
click at [463, 136] on input "text" at bounding box center [463, 136] width 123 height 13
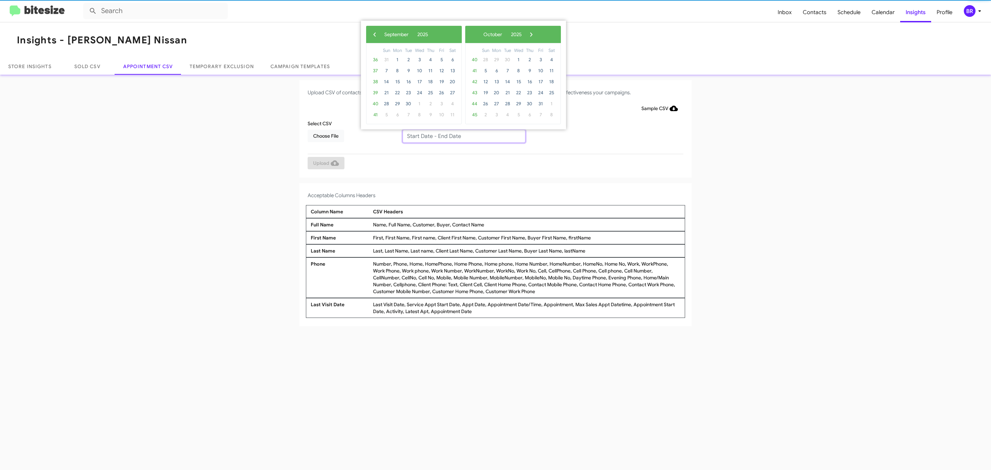
type input "[DATE] - [DATE]"
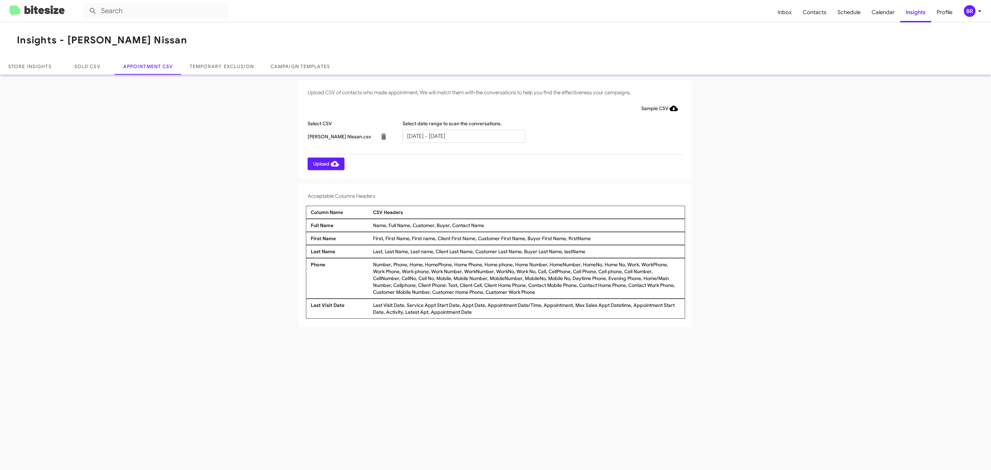
click at [325, 163] on span "Upload" at bounding box center [326, 164] width 26 height 12
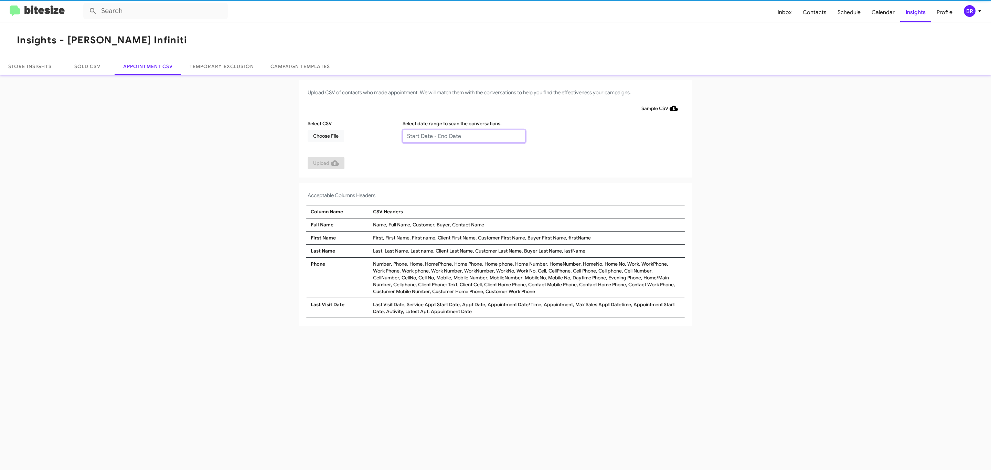
click at [463, 136] on input "text" at bounding box center [463, 136] width 123 height 13
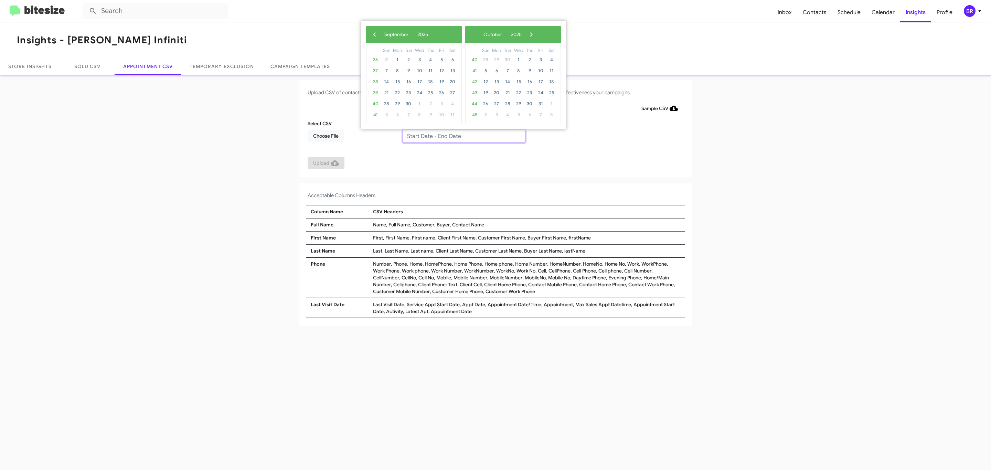
type input "08/27/2025 - 09/03/2025"
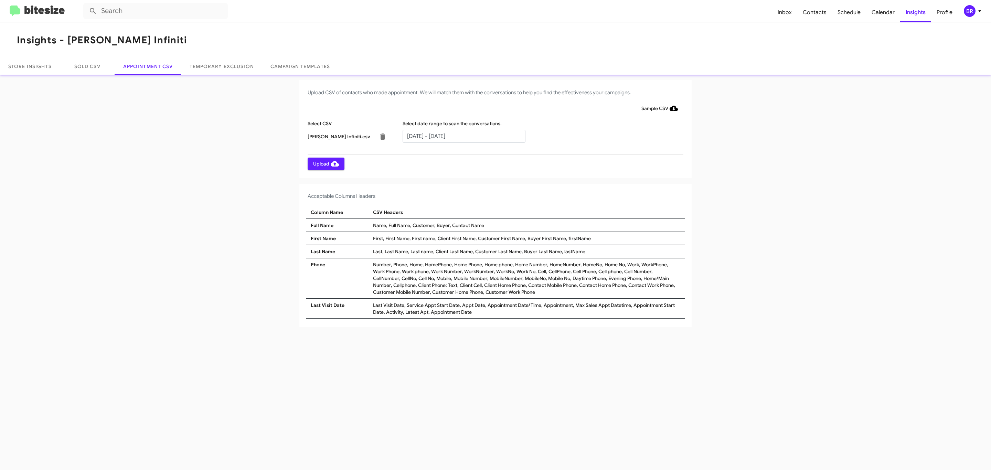
click at [325, 163] on span "Upload" at bounding box center [326, 164] width 26 height 12
click at [463, 136] on input "text" at bounding box center [463, 136] width 123 height 13
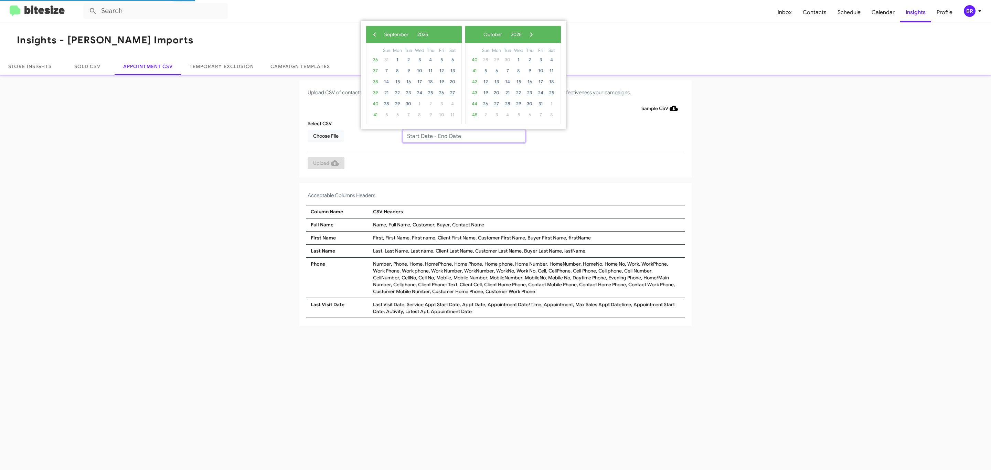
type input "08/27/2025 - 09/03/2025"
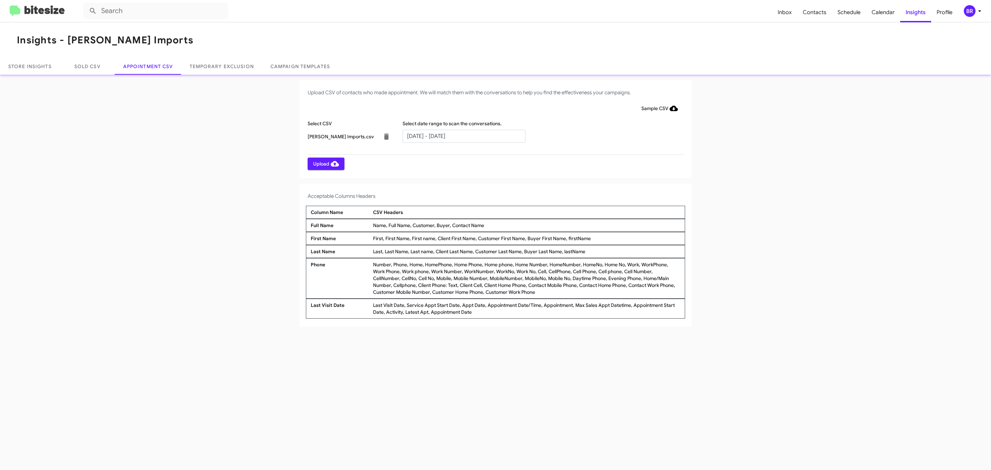
click at [325, 163] on span "Upload" at bounding box center [326, 164] width 26 height 12
click at [463, 136] on input "text" at bounding box center [463, 136] width 123 height 13
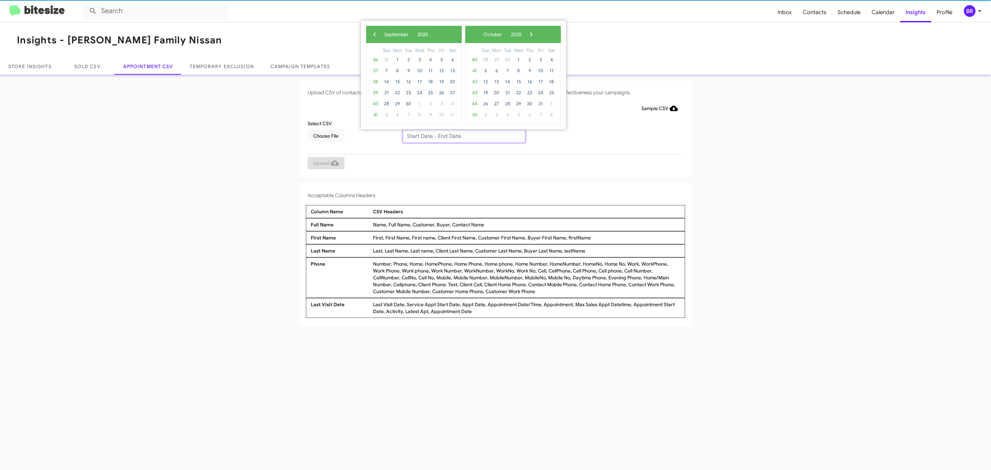
type input "[DATE] - [DATE]"
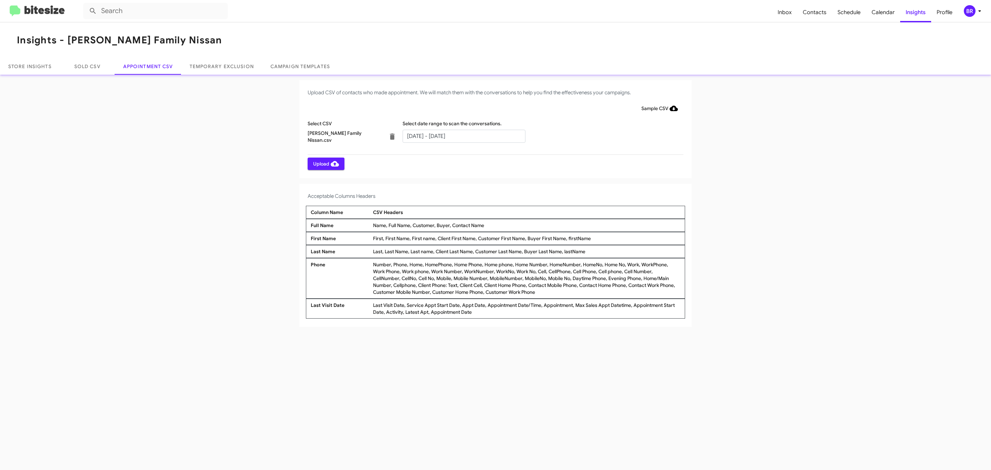
click at [325, 163] on span "Upload" at bounding box center [326, 164] width 26 height 12
click at [463, 136] on input "text" at bounding box center [463, 136] width 123 height 13
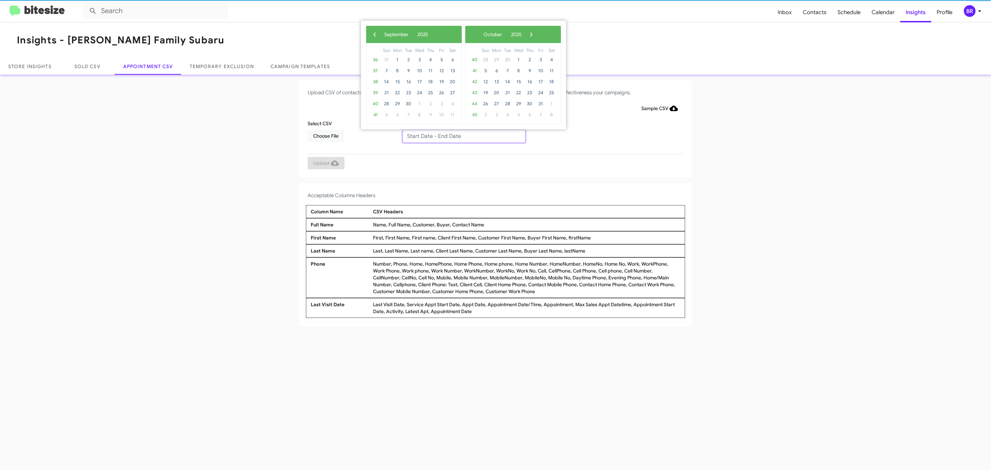
type input "08/27/2025 - 09/03/2025"
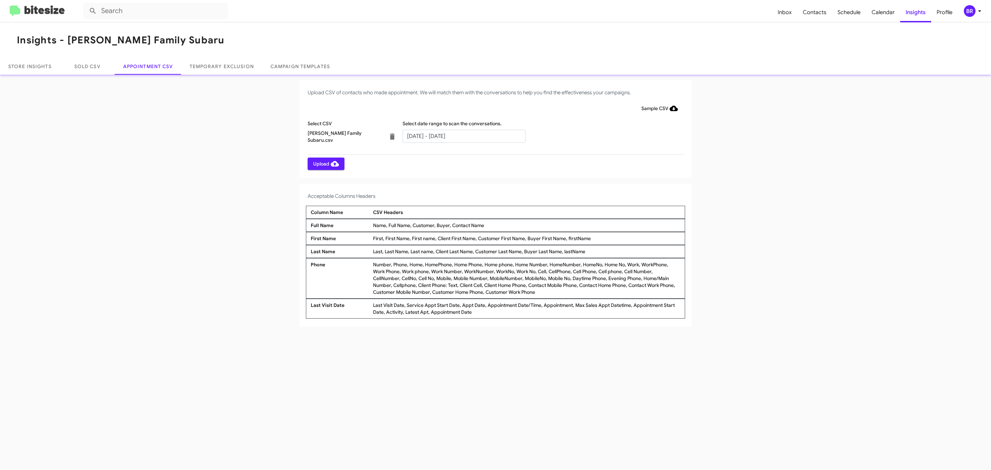
click at [325, 163] on span "Upload" at bounding box center [326, 164] width 26 height 12
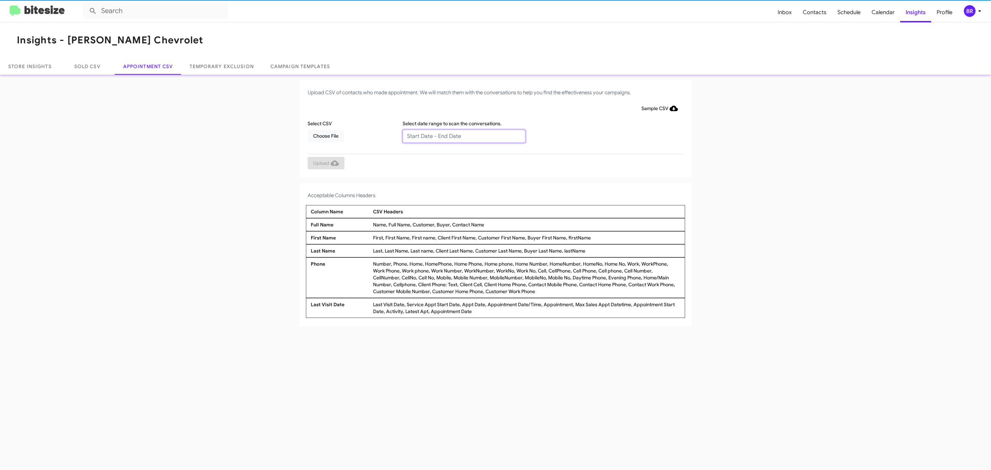
click at [463, 136] on input "text" at bounding box center [463, 136] width 123 height 13
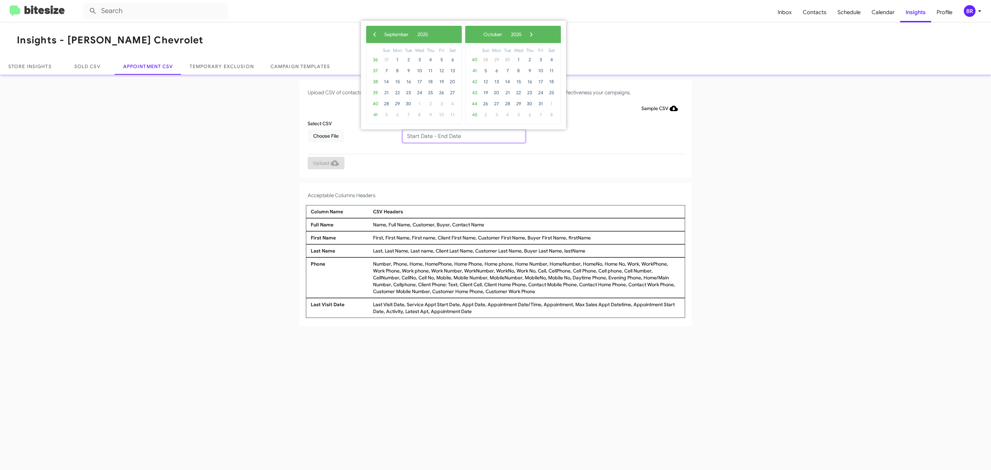
type input "[DATE] - [DATE]"
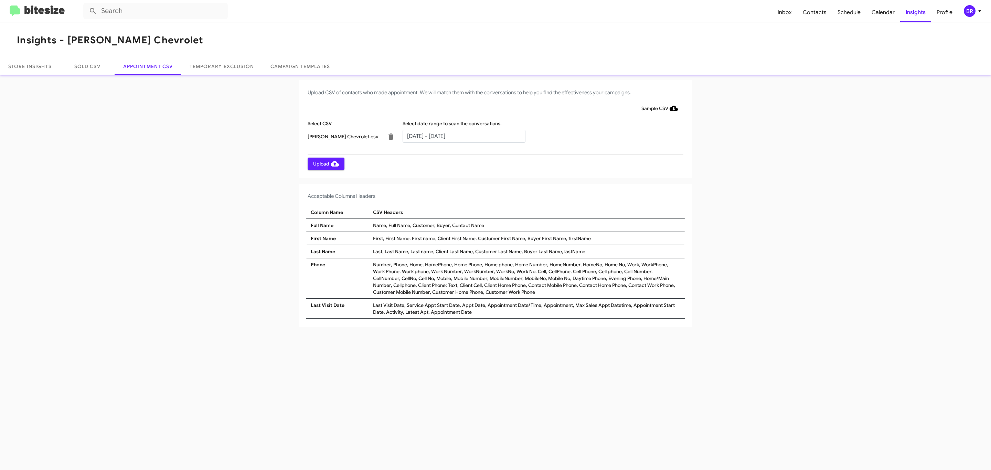
click at [325, 163] on span "Upload" at bounding box center [326, 164] width 26 height 12
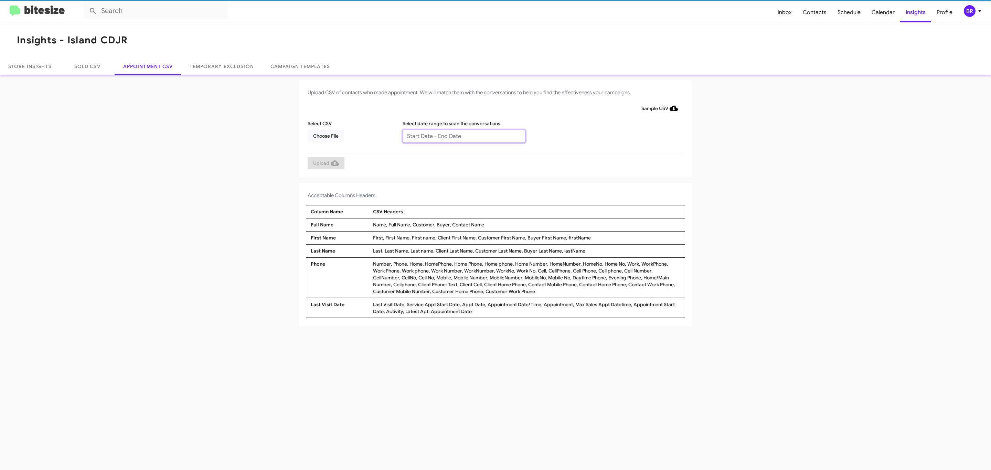
click at [463, 136] on input "text" at bounding box center [463, 136] width 123 height 13
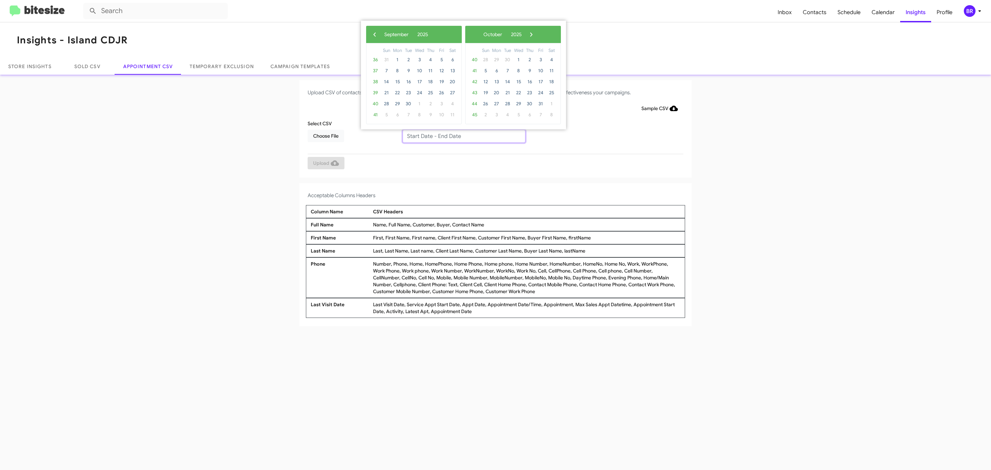
type input "08/27/2025 - 09/03/2025"
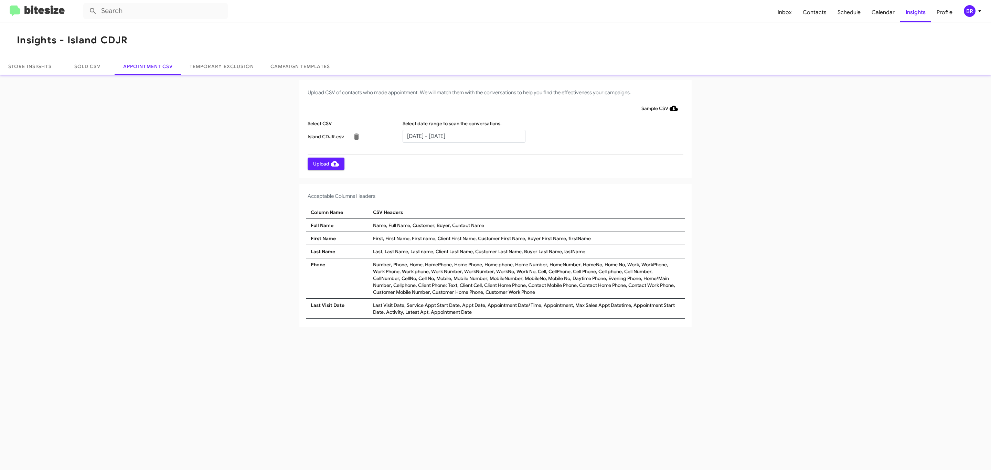
click at [325, 163] on span "Upload" at bounding box center [326, 164] width 26 height 12
click at [463, 136] on input "text" at bounding box center [463, 136] width 123 height 13
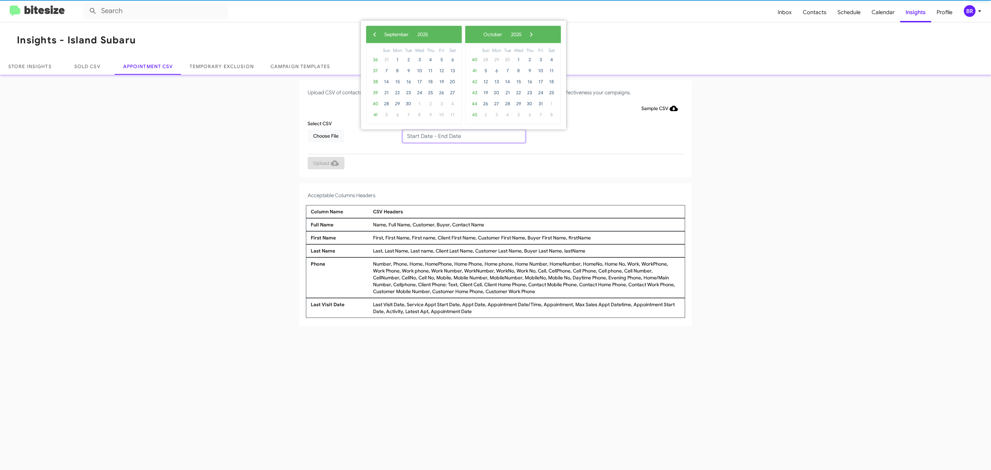
type input "08/27/2025 - 09/03/2025"
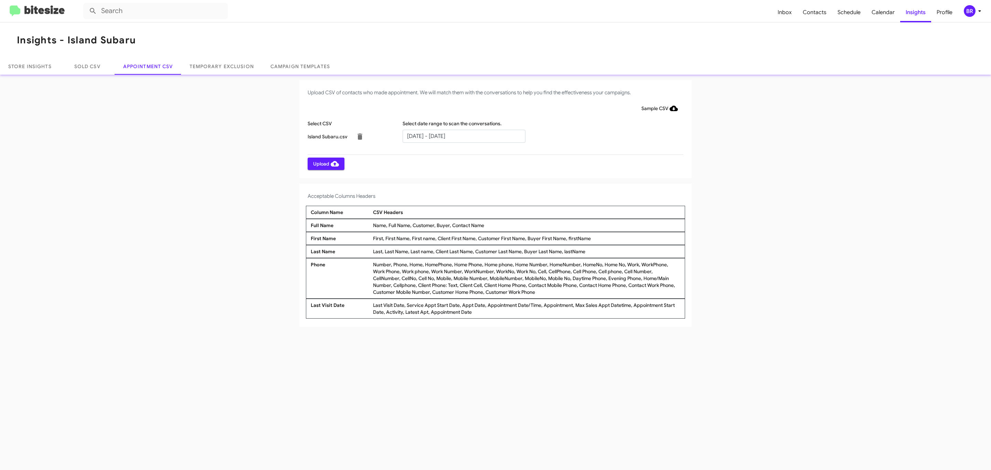
click at [325, 163] on span "Upload" at bounding box center [326, 164] width 26 height 12
click at [463, 136] on input "text" at bounding box center [463, 136] width 123 height 13
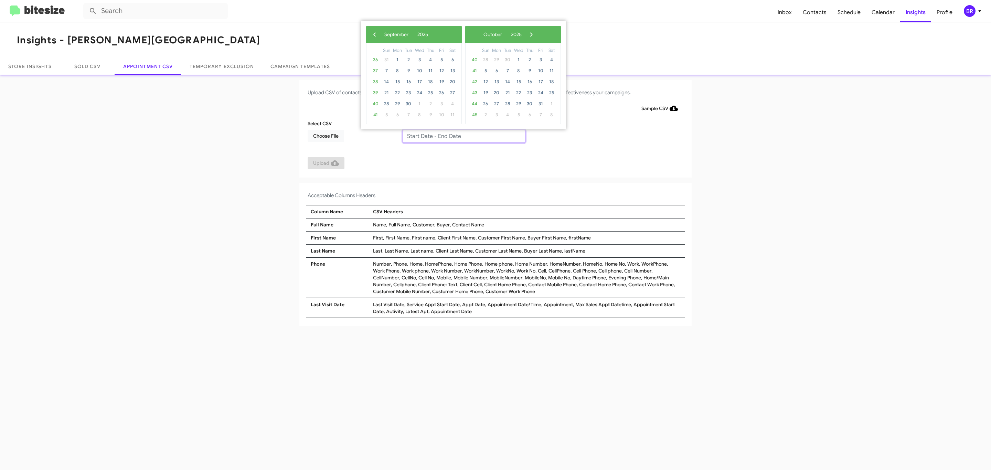
type input "08/27/2025 - 09/03/2025"
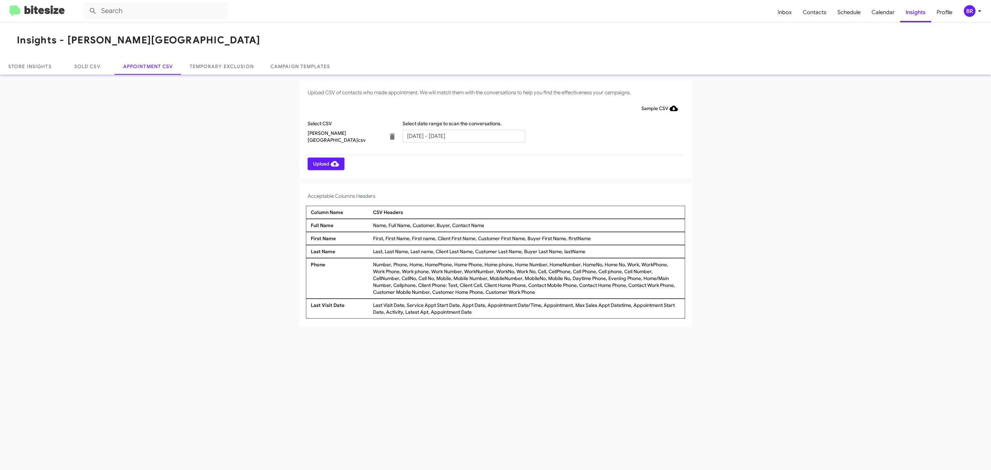
click at [325, 163] on span "Upload" at bounding box center [326, 164] width 26 height 12
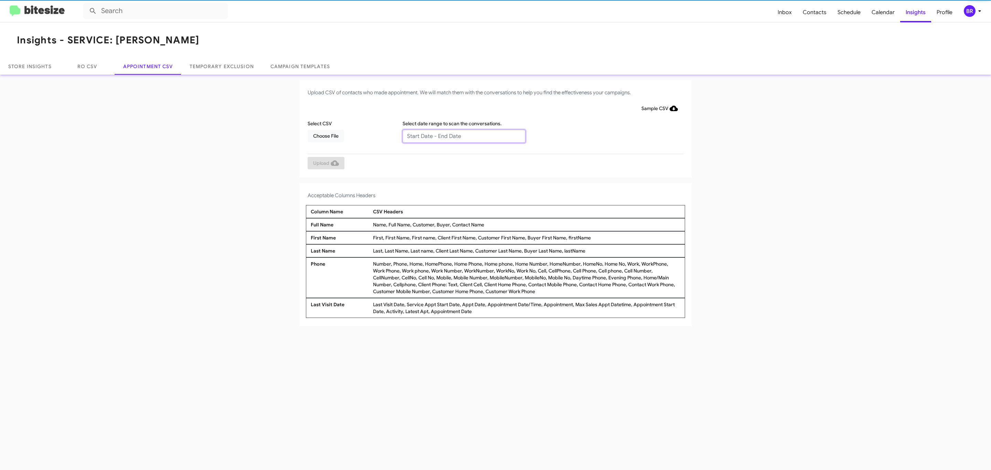
click at [463, 136] on input "text" at bounding box center [463, 136] width 123 height 13
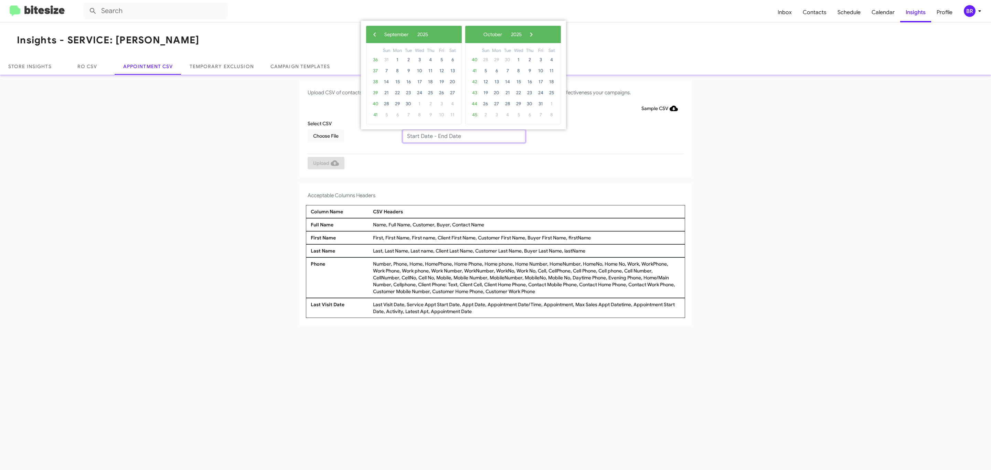
type input "08/27/2025 - 09/03/2025"
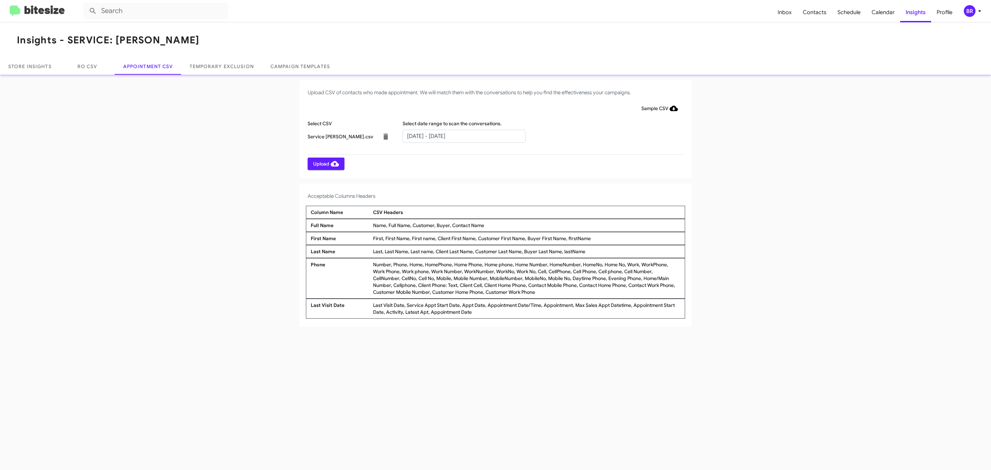
click at [325, 163] on span "Upload" at bounding box center [326, 164] width 26 height 12
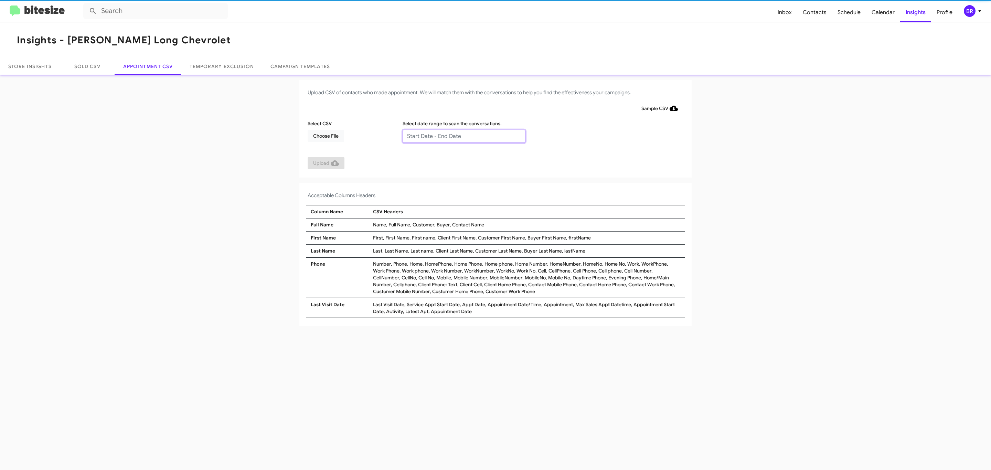
click at [463, 136] on input "text" at bounding box center [463, 136] width 123 height 13
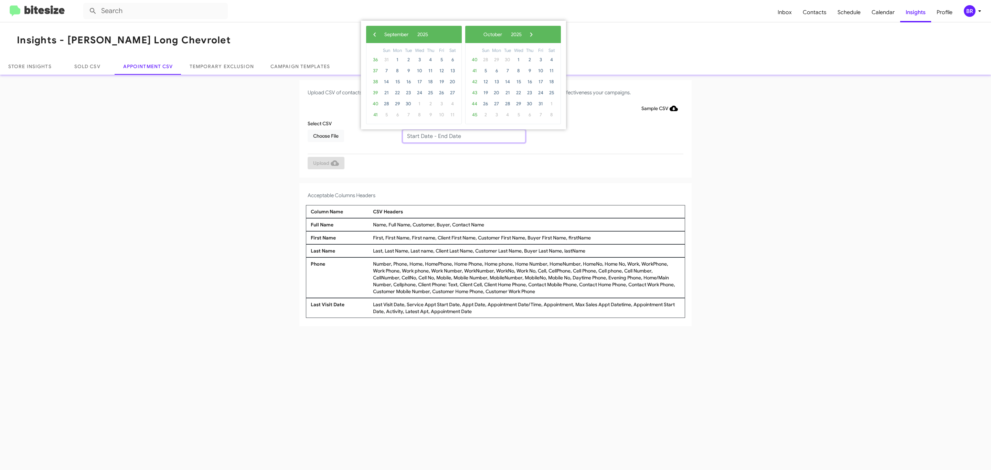
type input "[DATE] - [DATE]"
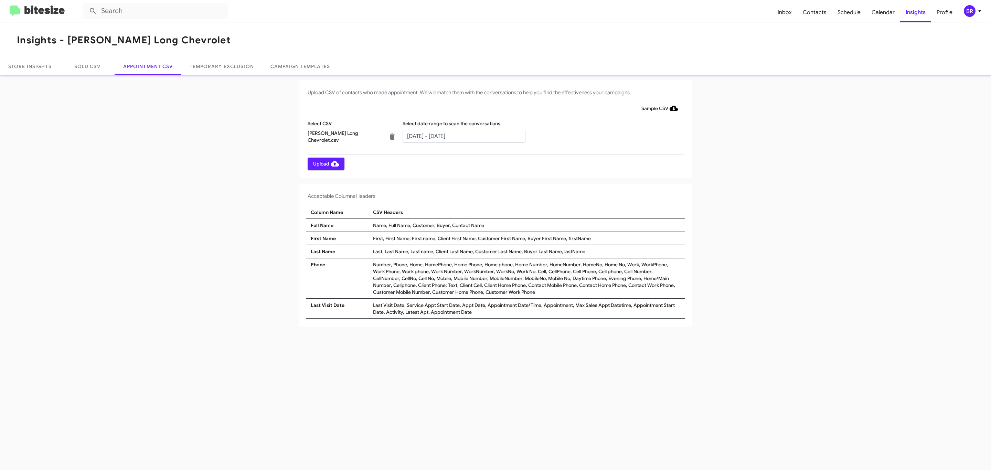
click at [325, 163] on span "Upload" at bounding box center [326, 164] width 26 height 12
click at [463, 136] on input "text" at bounding box center [463, 136] width 123 height 13
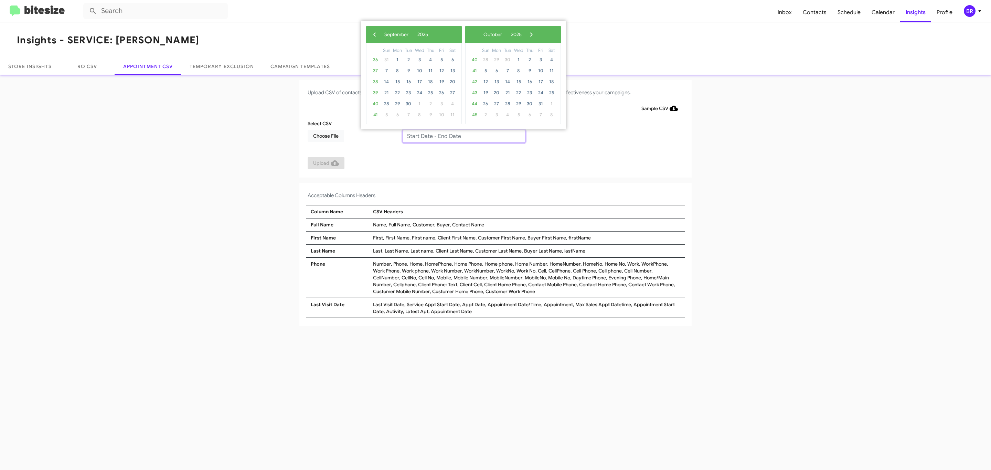
type input "08/27/2025 - 09/03/2025"
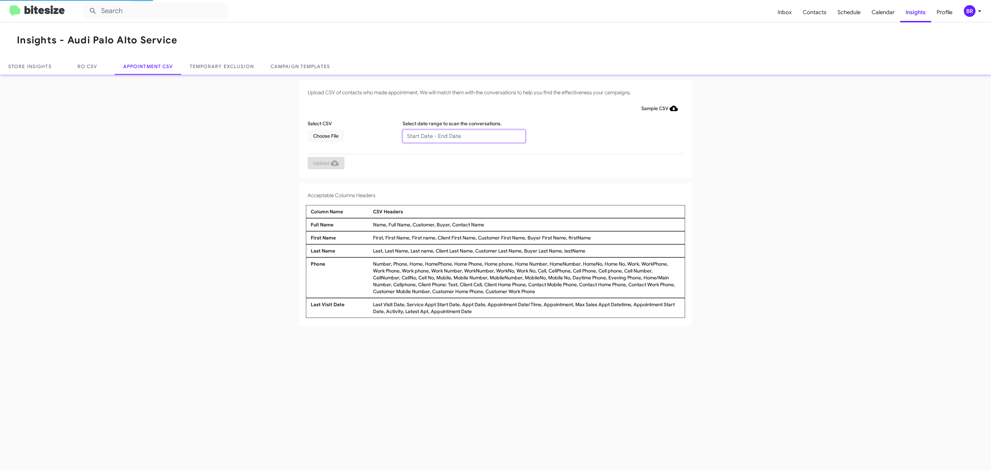
click at [463, 136] on input "text" at bounding box center [463, 136] width 123 height 13
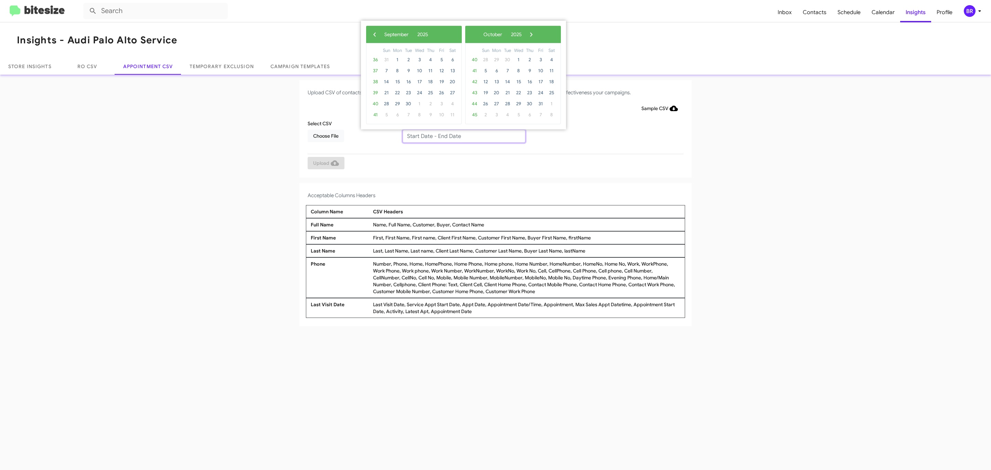
type input "[DATE] - [DATE]"
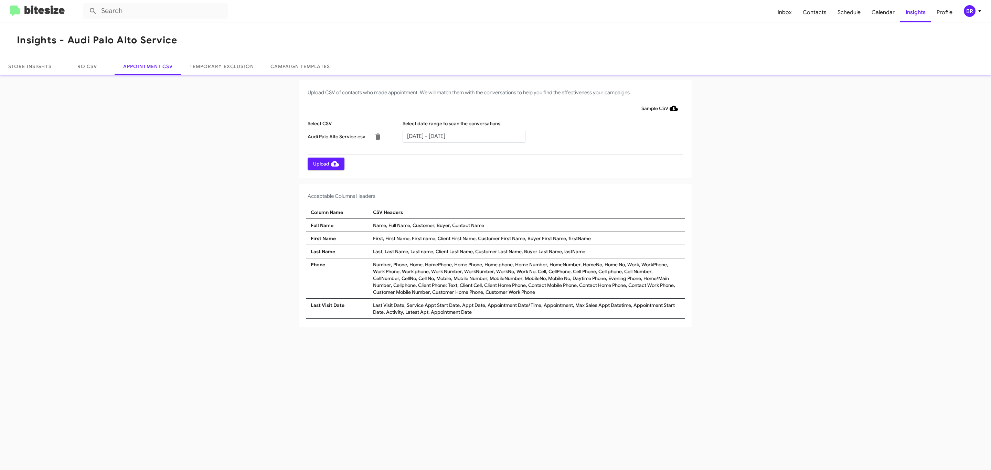
click at [325, 163] on span "Upload" at bounding box center [326, 164] width 26 height 12
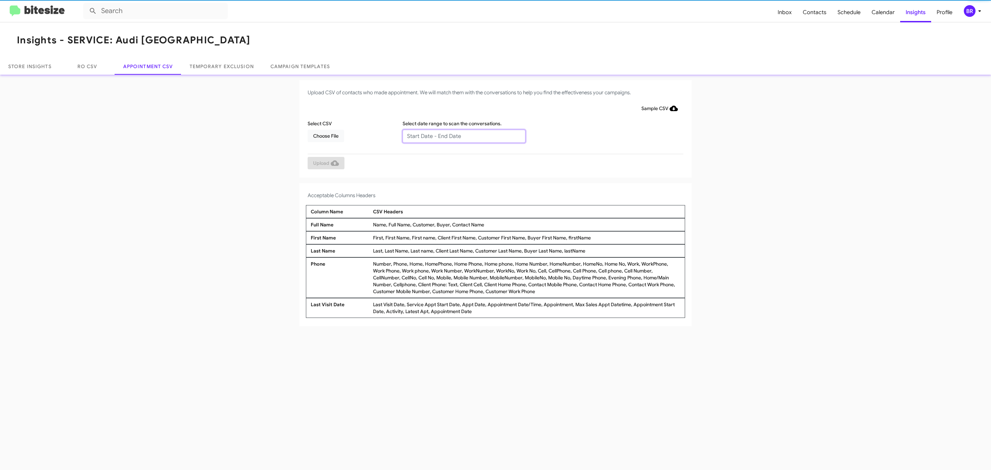
click at [463, 136] on input "text" at bounding box center [463, 136] width 123 height 13
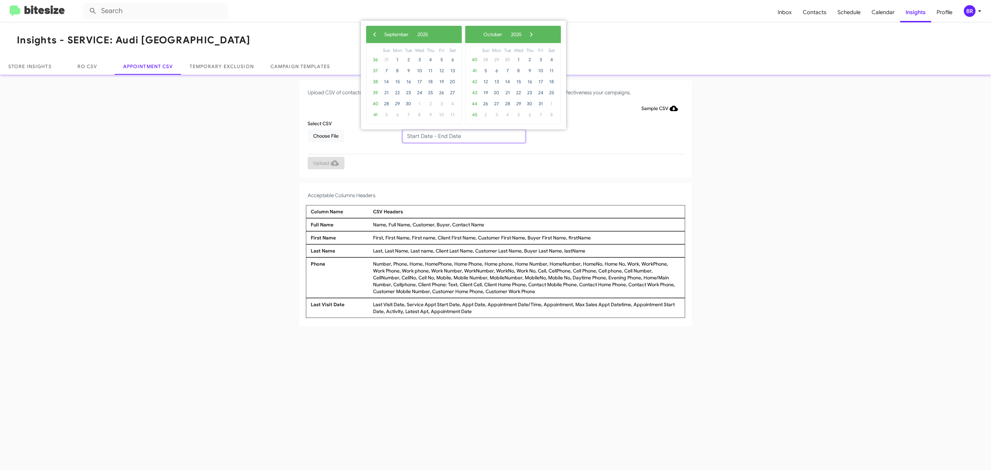
type input "08/27/2025 - 09/03/2025"
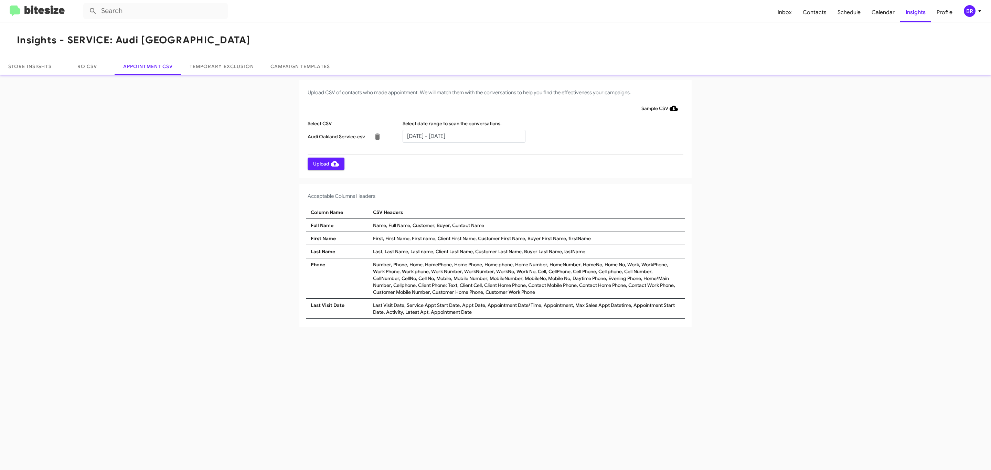
click at [325, 163] on span "Upload" at bounding box center [326, 164] width 26 height 12
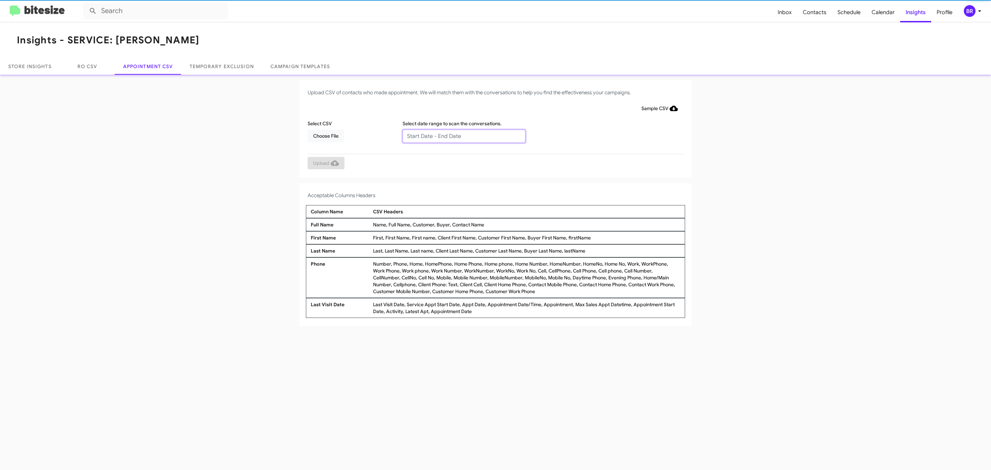
click at [463, 136] on input "text" at bounding box center [463, 136] width 123 height 13
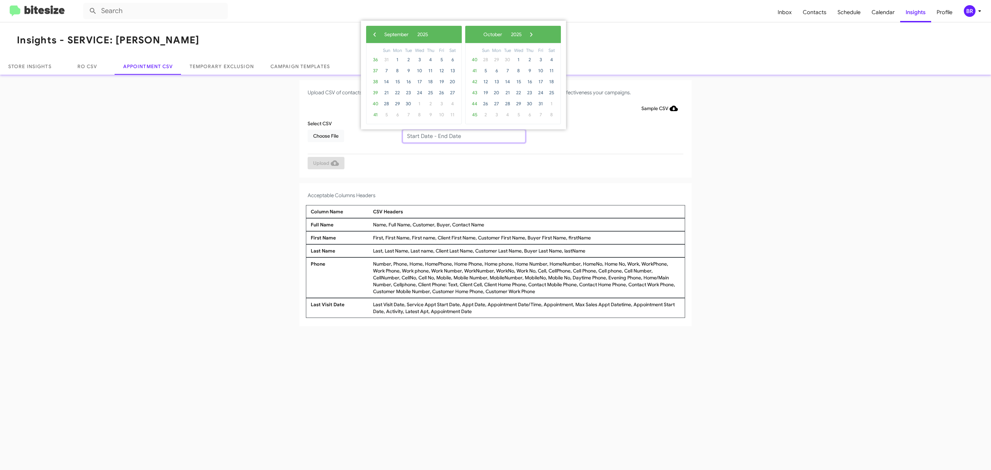
type input "08/27/2025 - 09/03/2025"
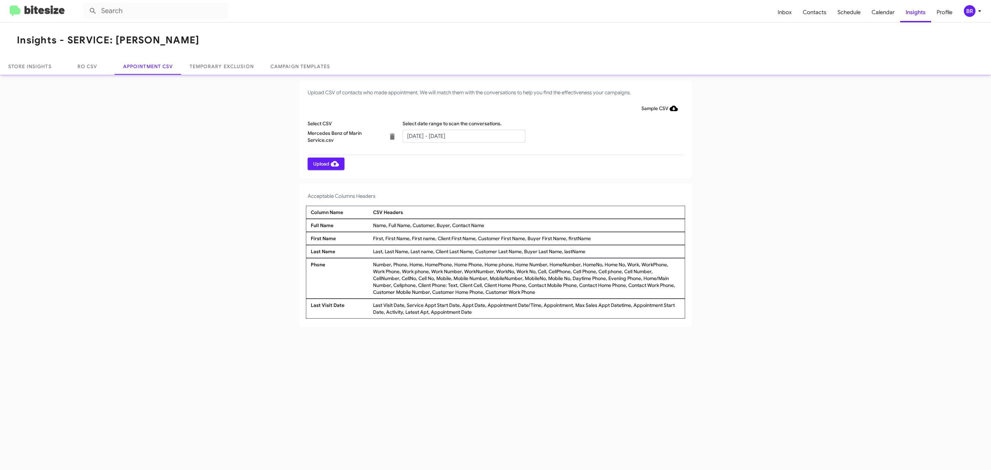
click at [325, 163] on span "Upload" at bounding box center [326, 164] width 26 height 12
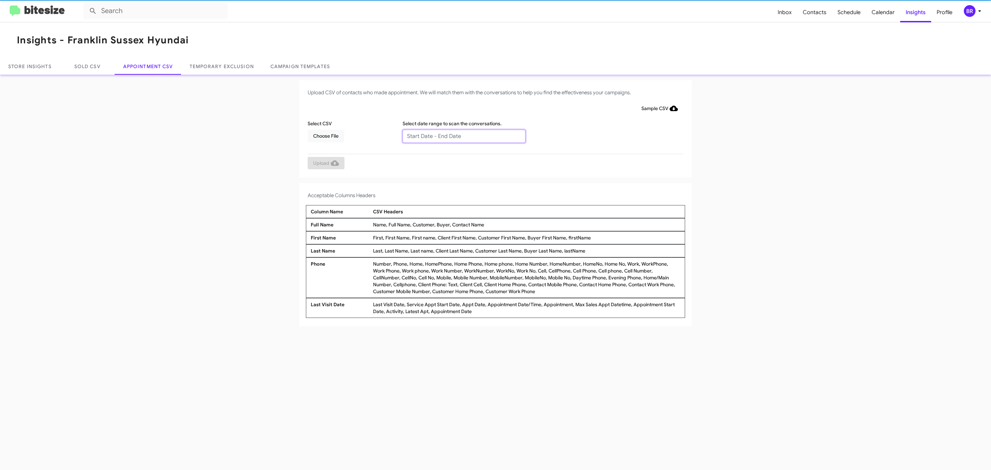
click at [463, 136] on input "text" at bounding box center [463, 136] width 123 height 13
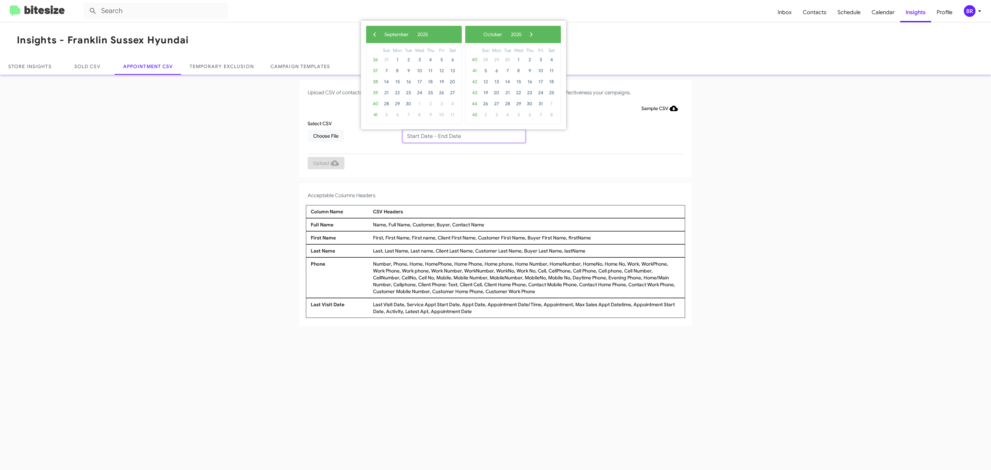
type input "[DATE] - [DATE]"
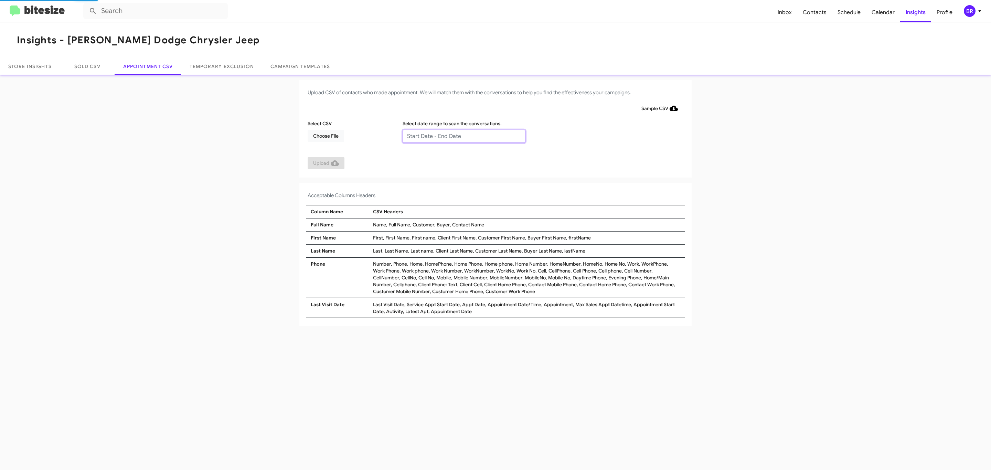
click at [463, 136] on input "text" at bounding box center [463, 136] width 123 height 13
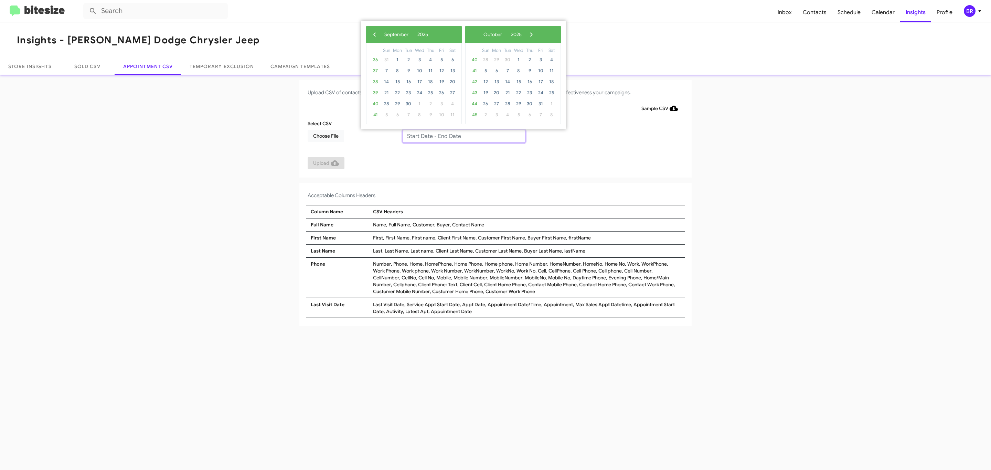
type input "08/27/2025 - 09/03/2025"
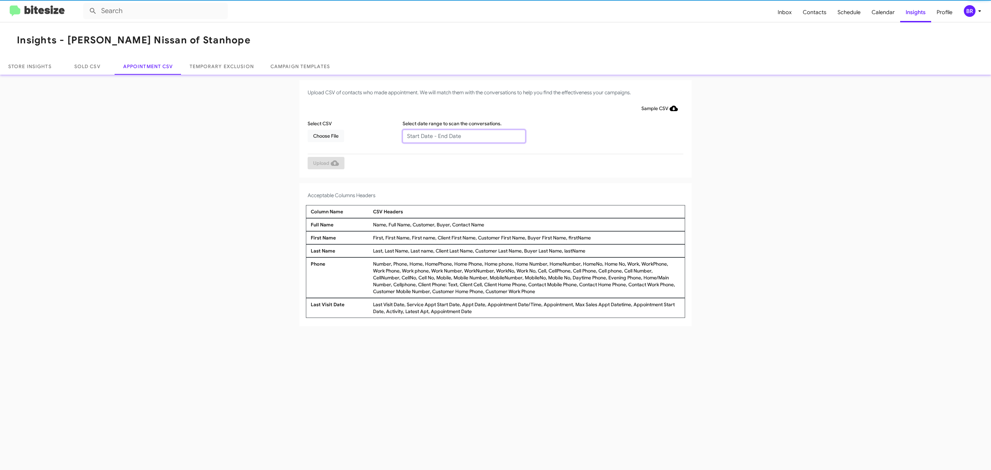
click at [463, 136] on input "text" at bounding box center [463, 136] width 123 height 13
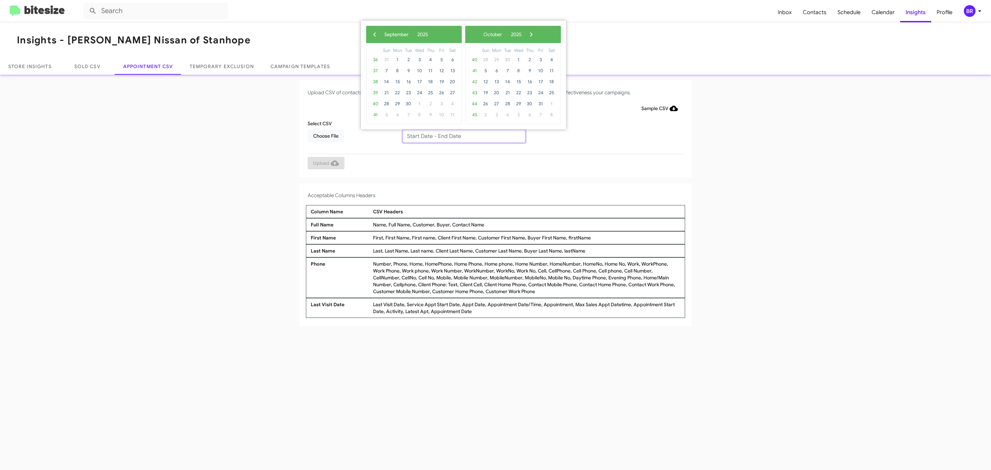
type input "[DATE] - [DATE]"
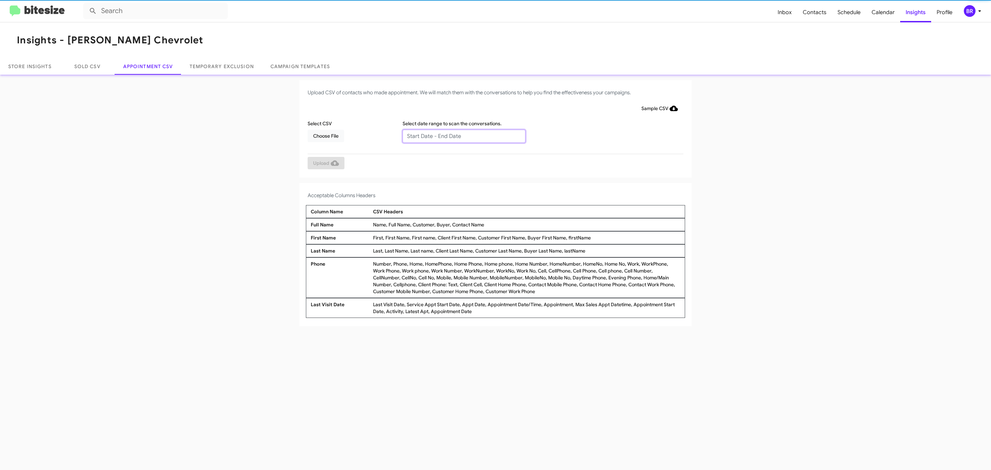
click at [463, 136] on input "text" at bounding box center [463, 136] width 123 height 13
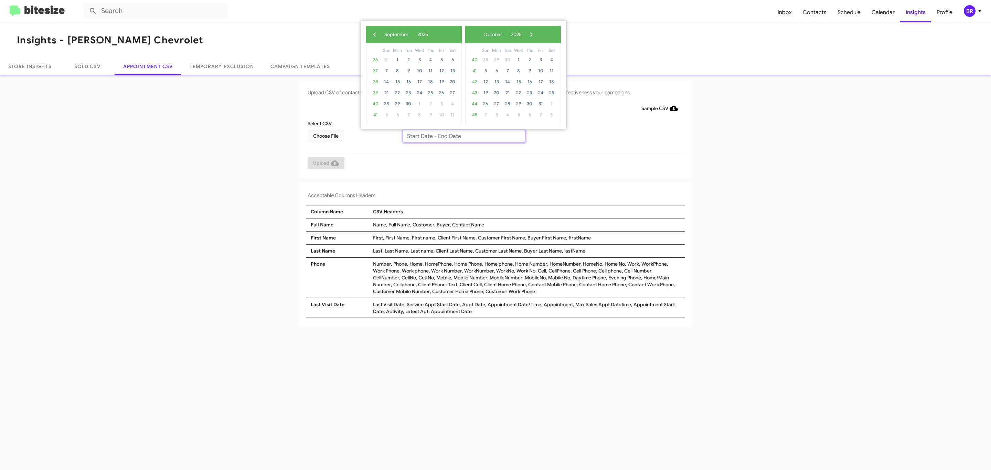
type input "[DATE] - [DATE]"
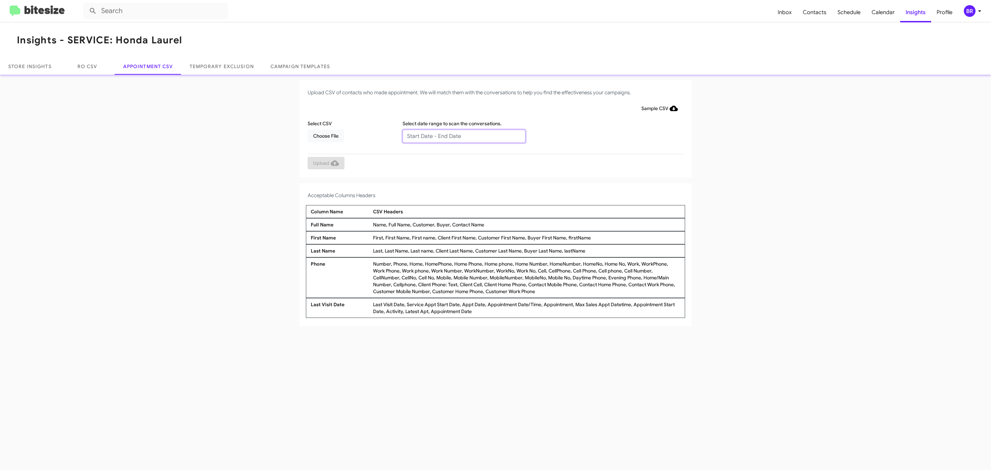
click at [463, 136] on input "text" at bounding box center [463, 136] width 123 height 13
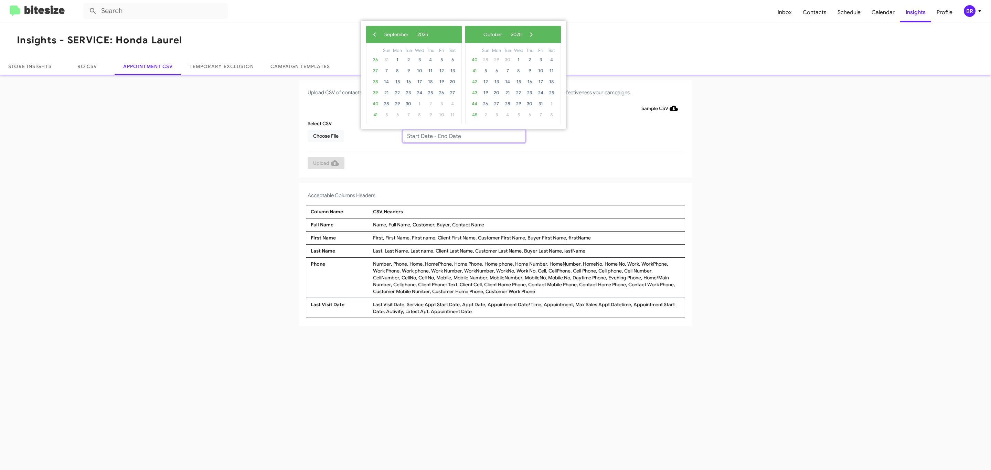
type input "09/03/2025 - 10/03/2025"
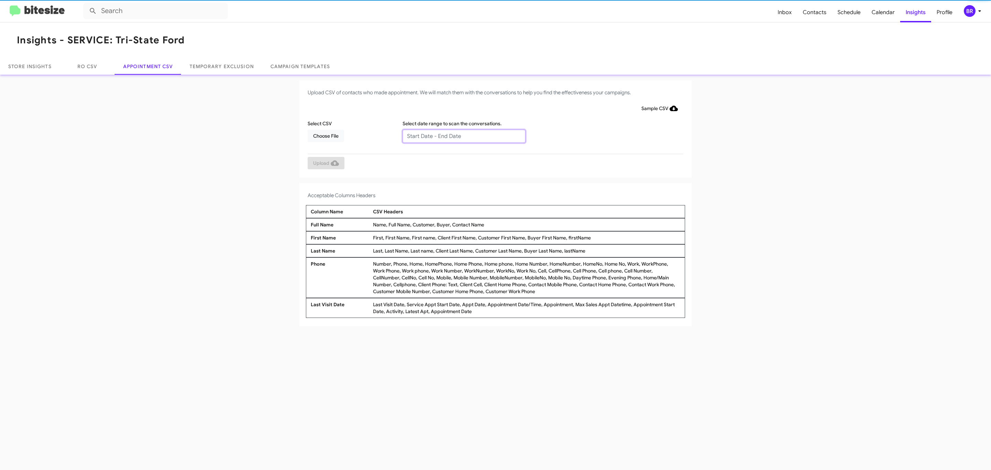
click at [463, 136] on input "text" at bounding box center [463, 136] width 123 height 13
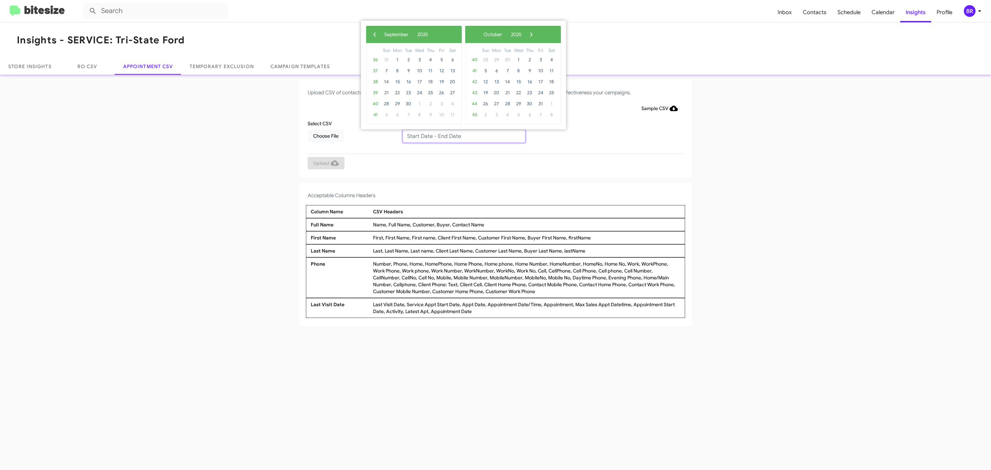
type input "09/03/2025 - 10/03/2025"
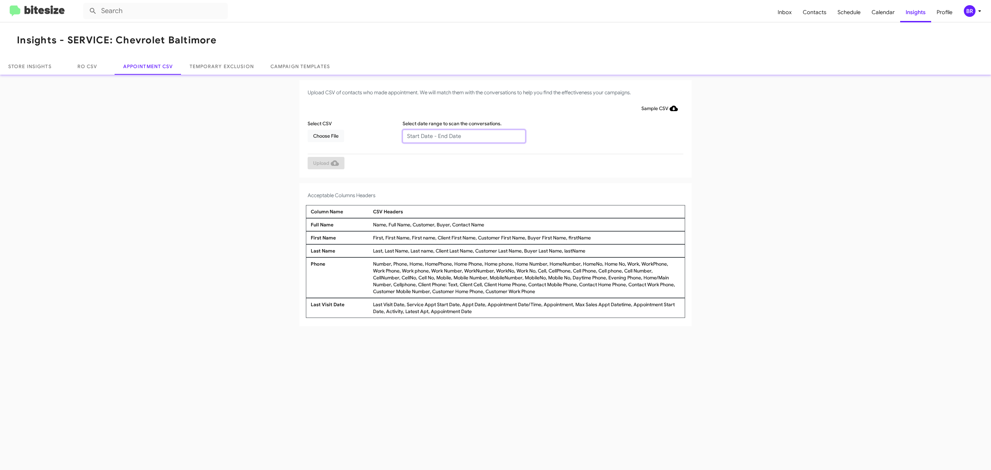
click at [463, 136] on input "text" at bounding box center [463, 136] width 123 height 13
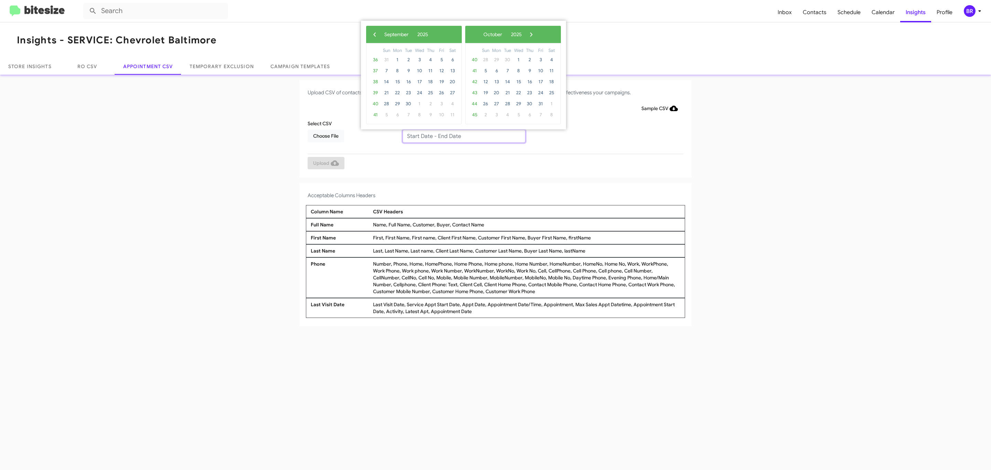
type input "09/03/2025 - 10/03/2025"
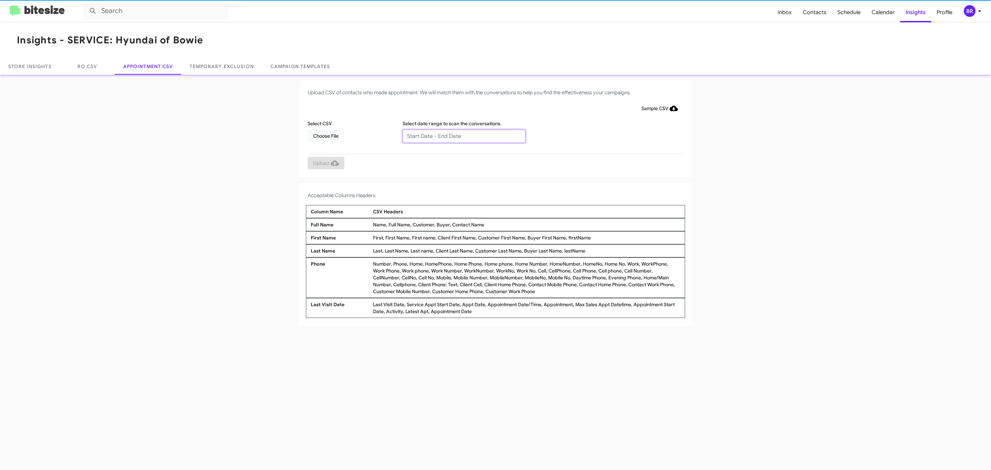
click at [463, 136] on input "text" at bounding box center [463, 136] width 123 height 13
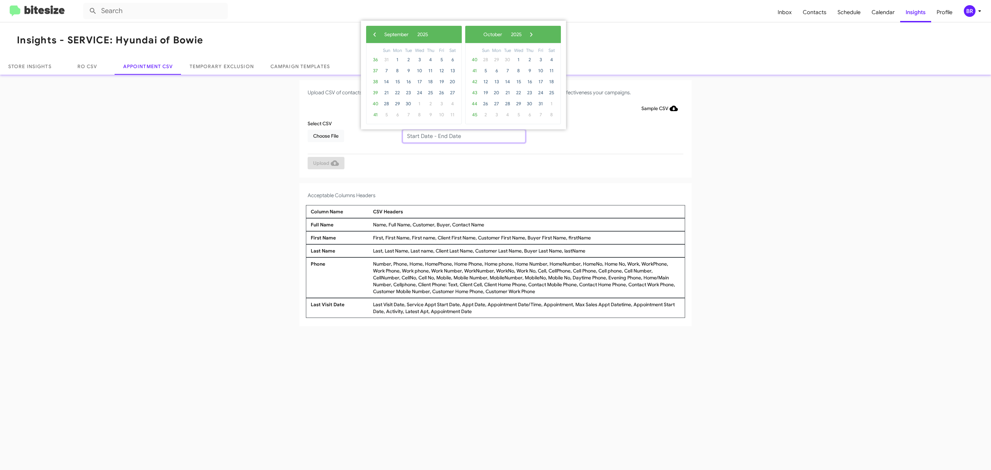
type input "09/03/2025 - 10/03/2025"
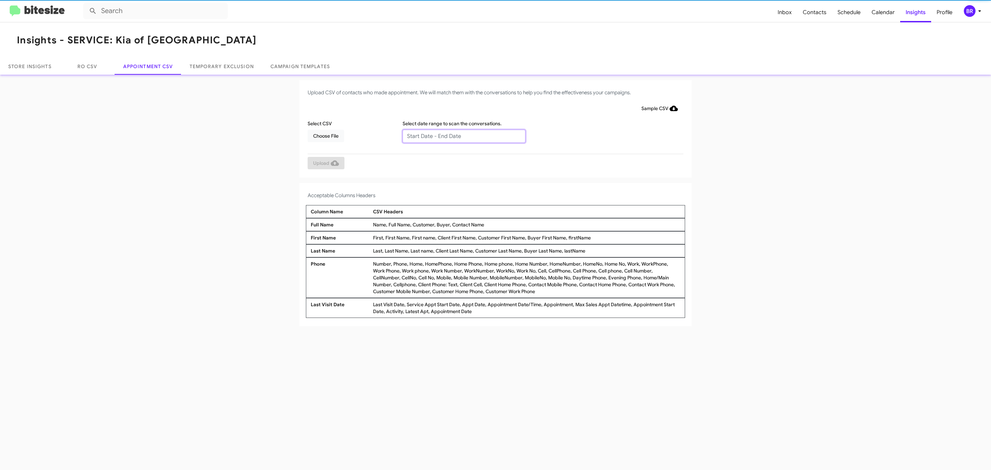
click at [463, 136] on input "text" at bounding box center [463, 136] width 123 height 13
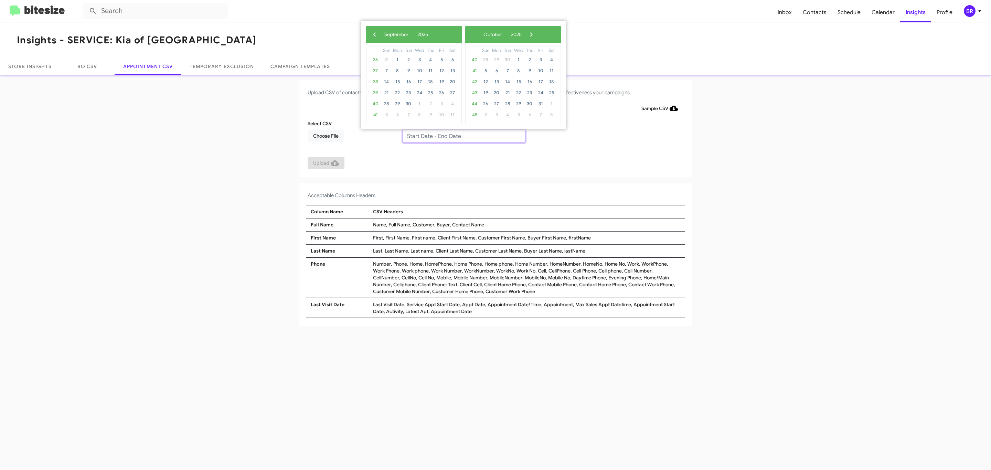
type input "[DATE] - [DATE]"
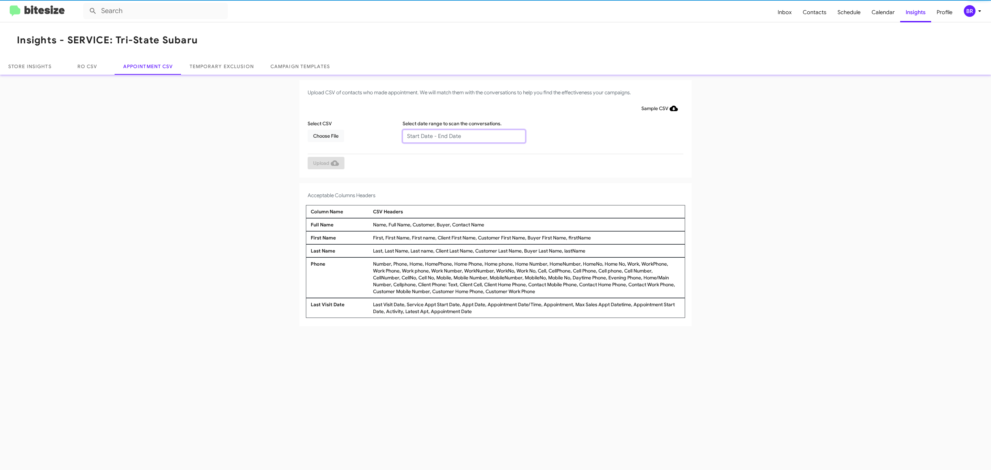
click at [463, 136] on input "text" at bounding box center [463, 136] width 123 height 13
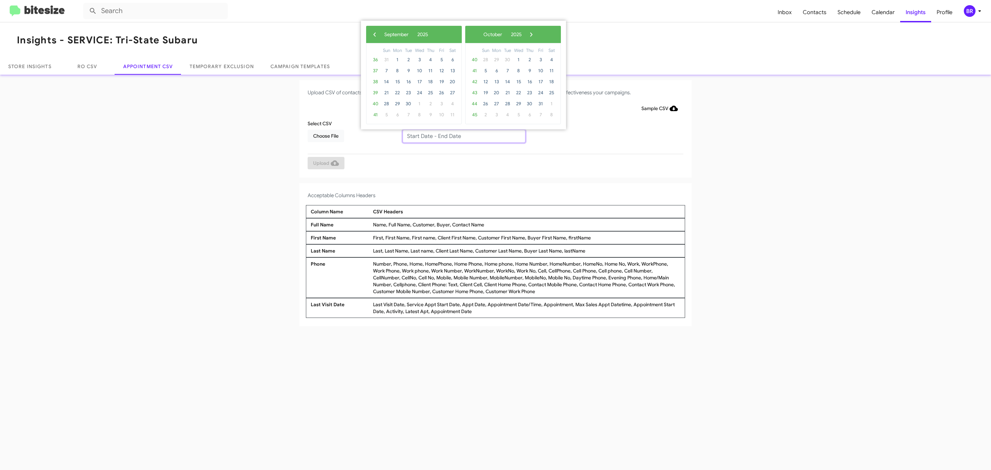
type input "[DATE] - [DATE]"
